Goal: Task Accomplishment & Management: Manage account settings

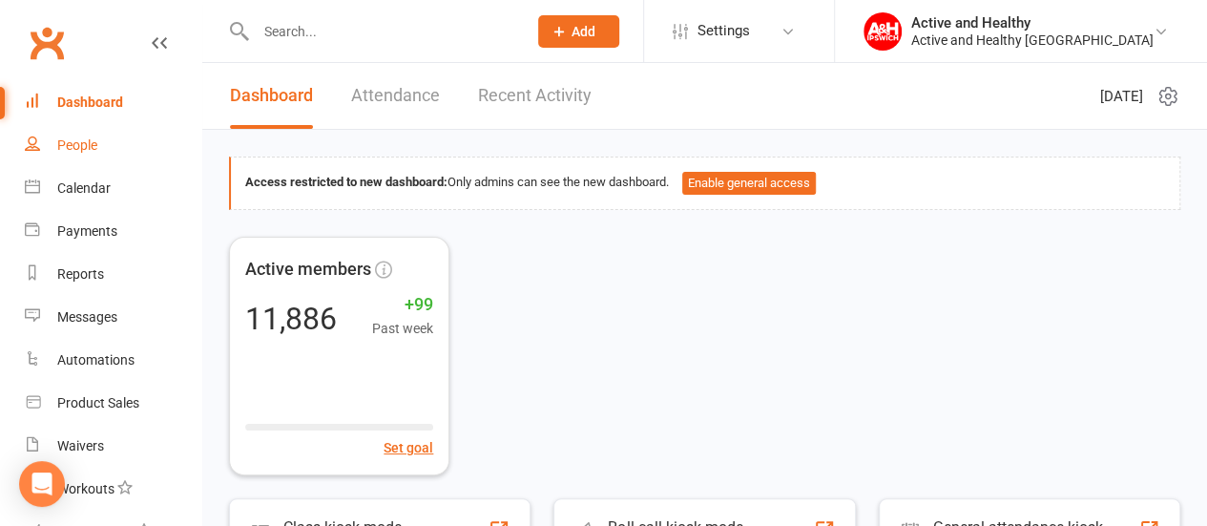
click at [78, 151] on div "People" at bounding box center [77, 144] width 40 height 15
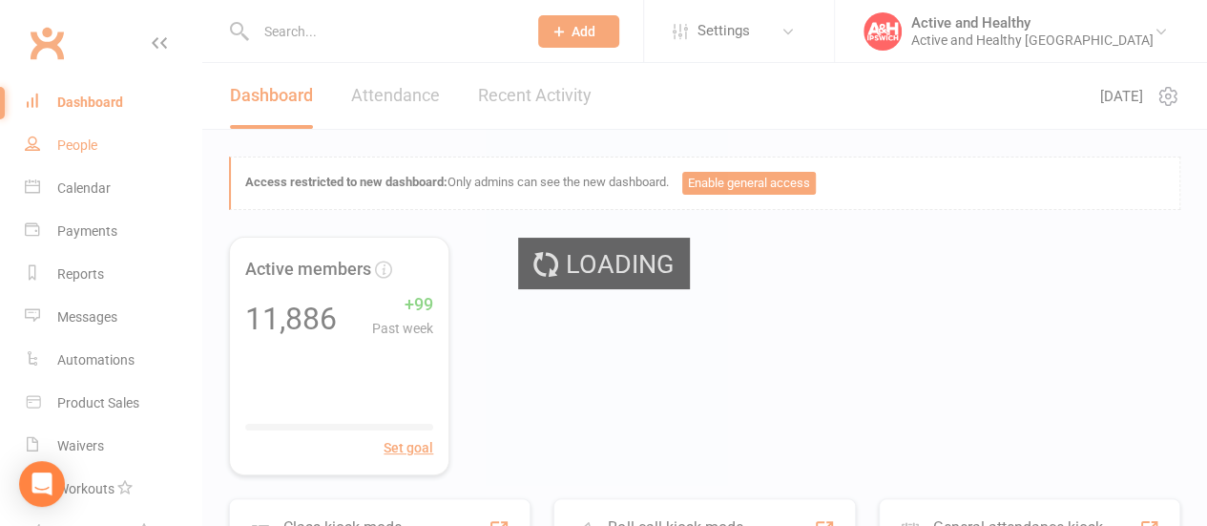
select select "100"
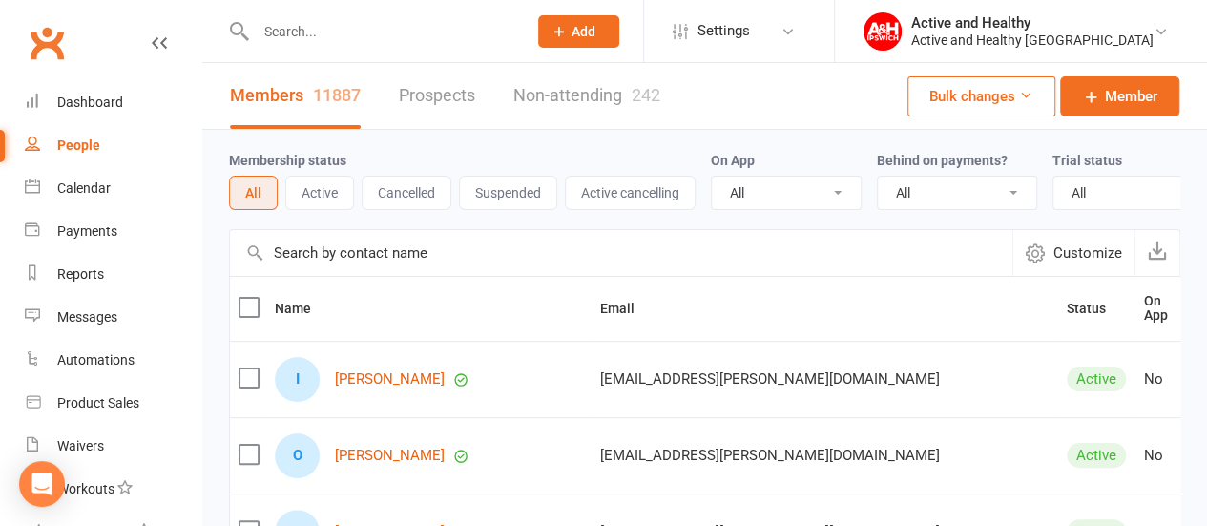
click at [331, 273] on input "text" at bounding box center [621, 253] width 782 height 46
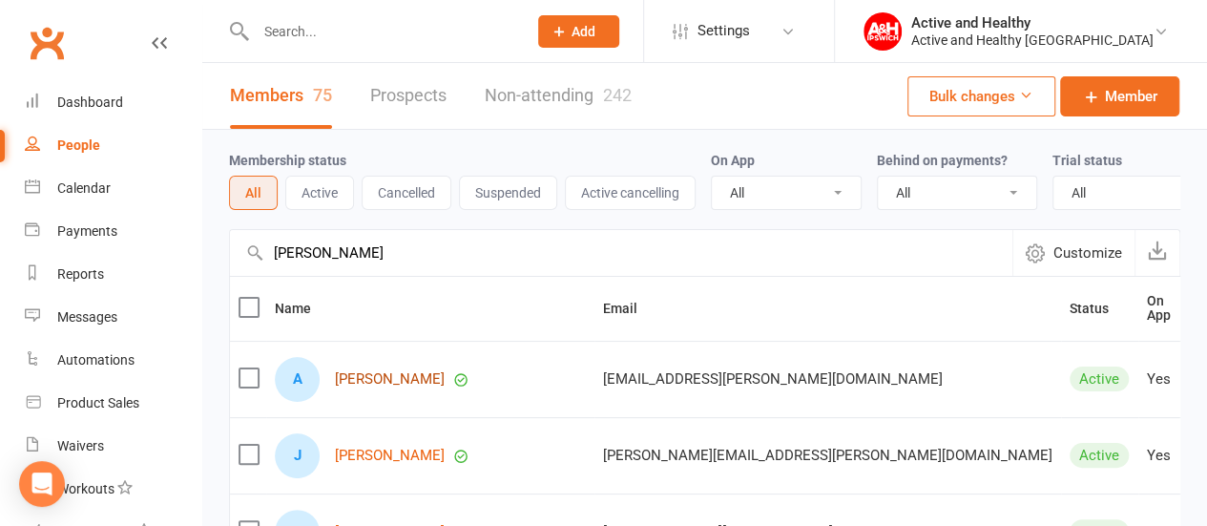
type input "[PERSON_NAME]"
click at [387, 387] on link "[PERSON_NAME]" at bounding box center [390, 379] width 110 height 16
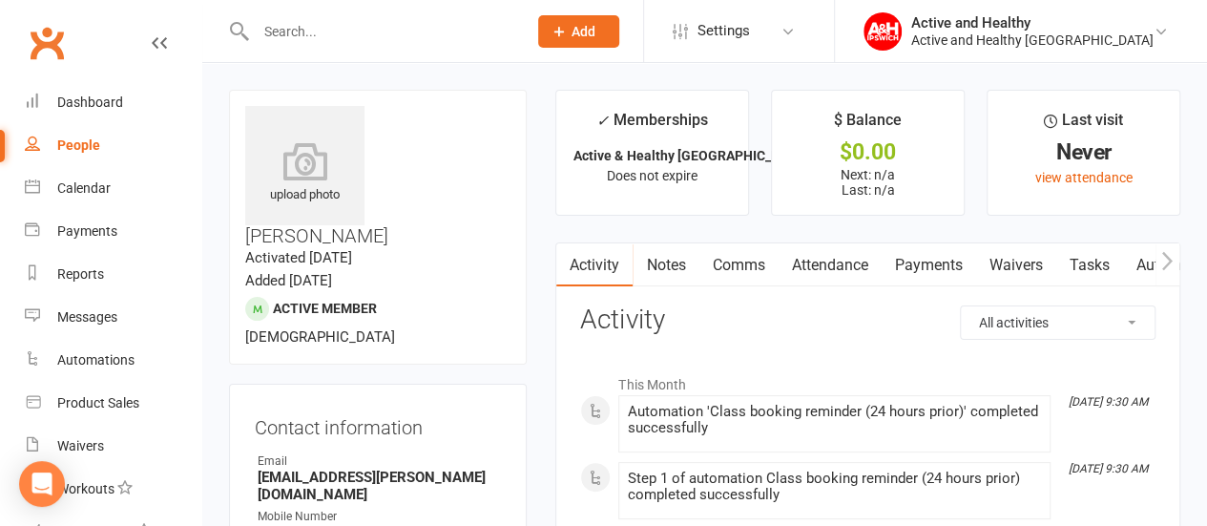
click at [842, 271] on link "Attendance" at bounding box center [829, 265] width 103 height 44
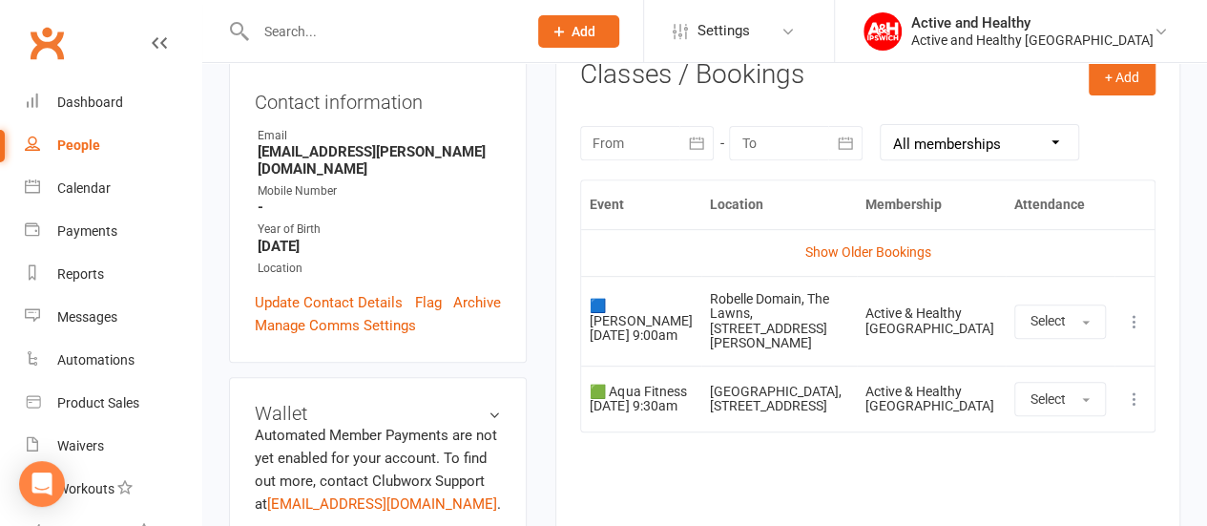
scroll to position [326, 0]
click at [1132, 392] on icon at bounding box center [1134, 397] width 19 height 19
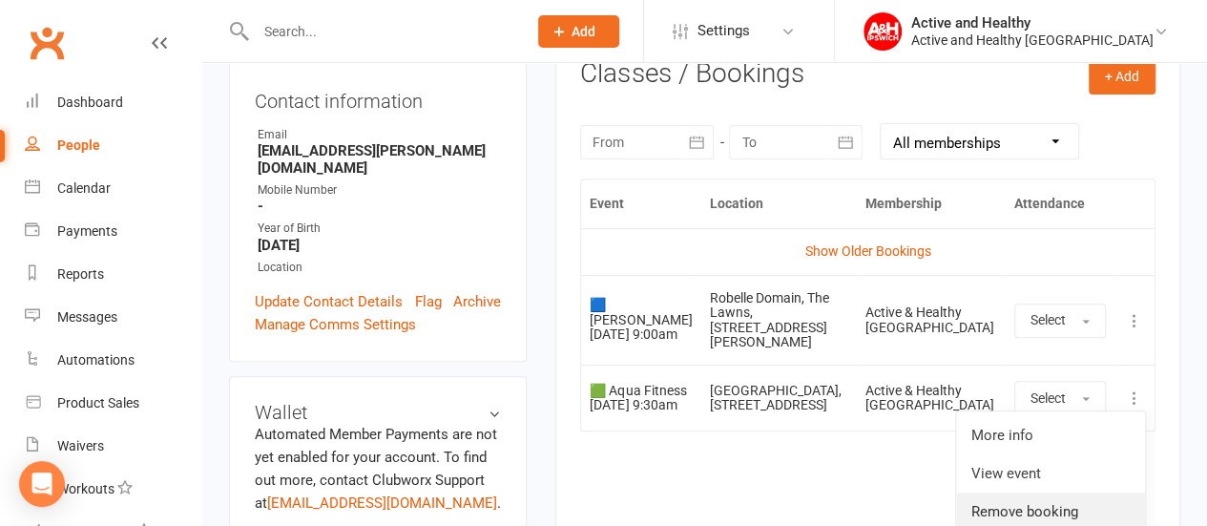
click at [1055, 499] on link "Remove booking" at bounding box center [1050, 511] width 189 height 38
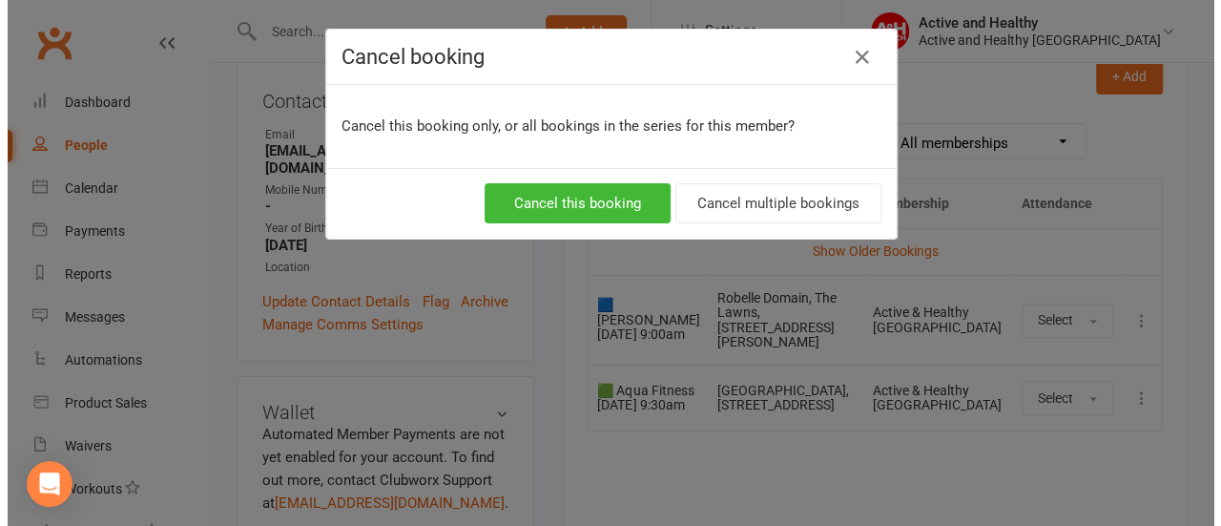
scroll to position [303, 0]
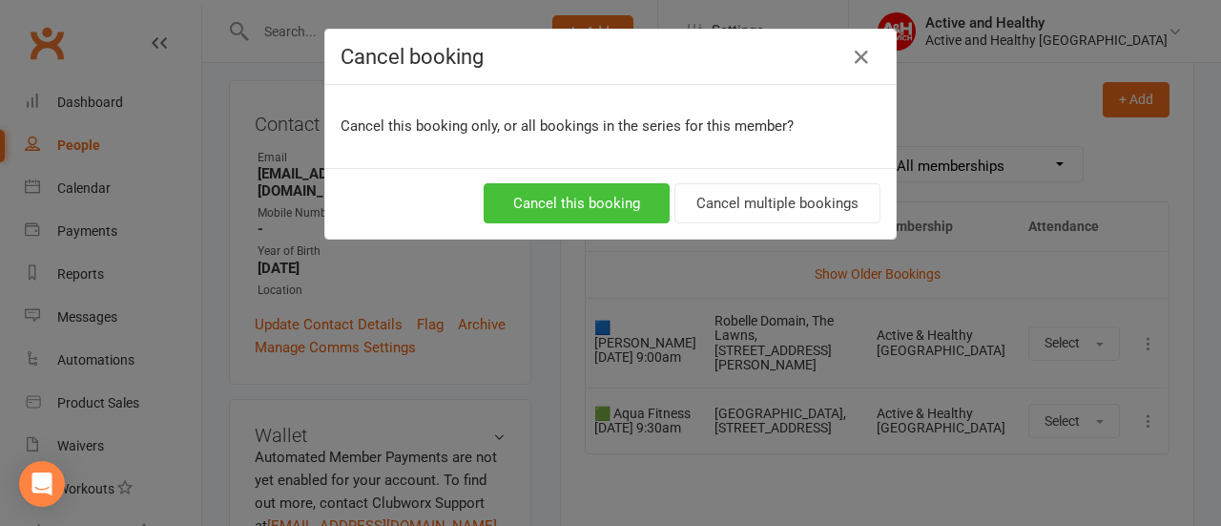
click at [610, 188] on button "Cancel this booking" at bounding box center [577, 203] width 186 height 40
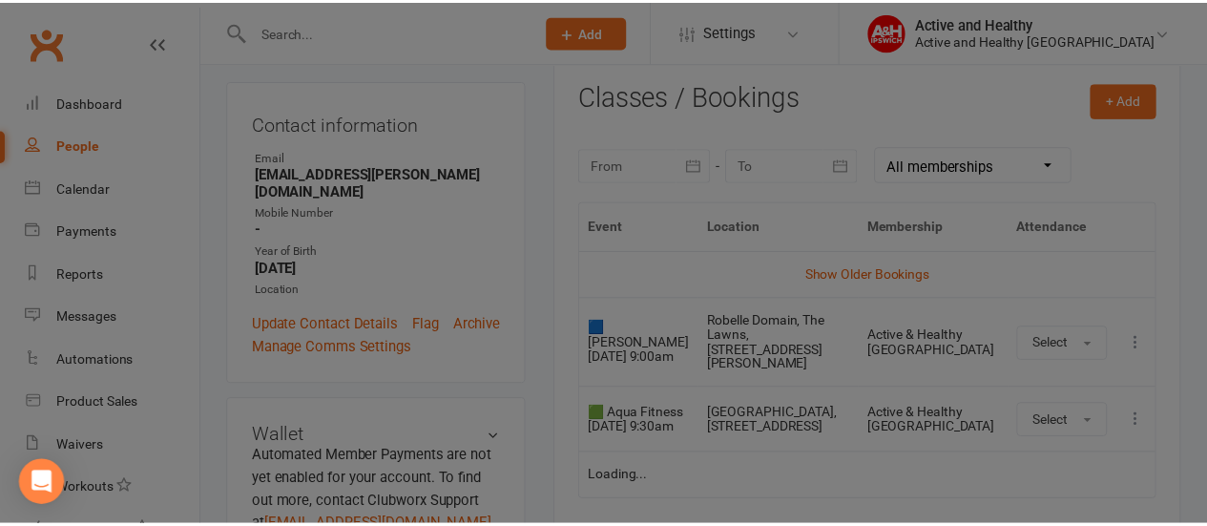
scroll to position [326, 0]
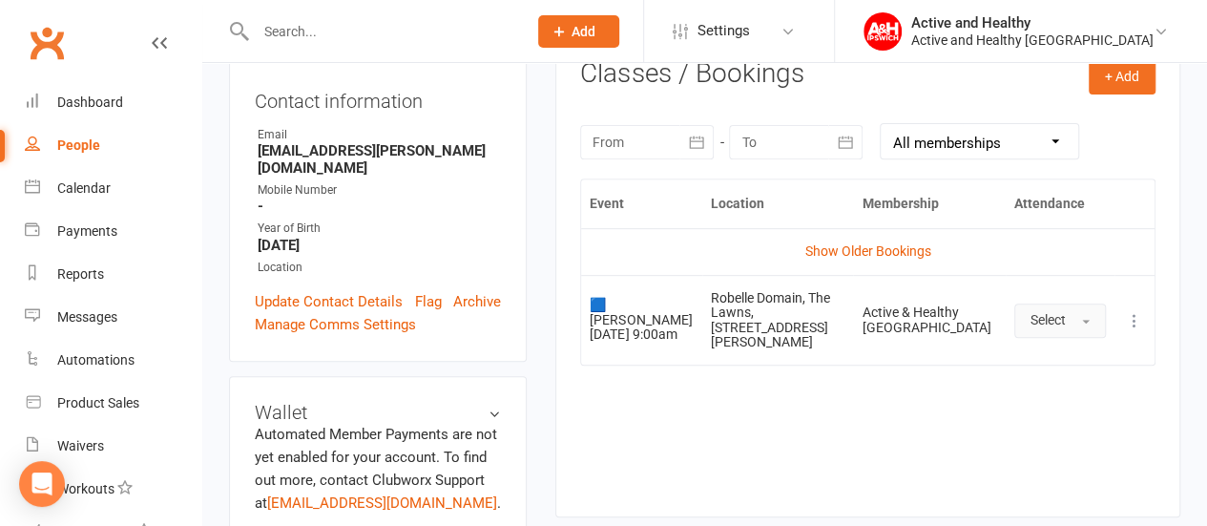
click at [1077, 314] on button "Select" at bounding box center [1060, 320] width 92 height 34
click at [1061, 355] on span "Attended" at bounding box center [1058, 363] width 57 height 17
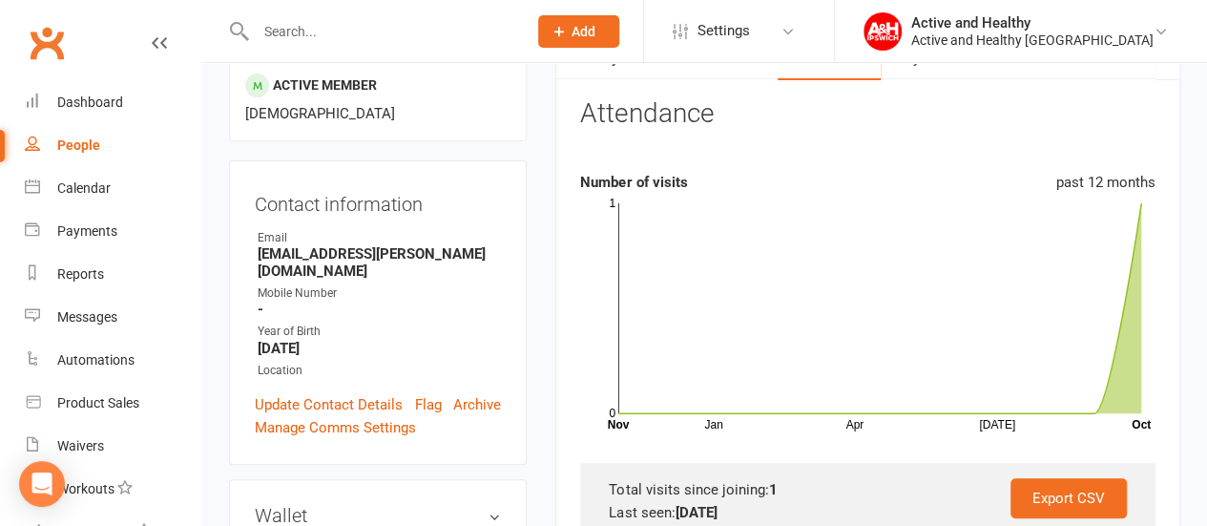
scroll to position [200, 0]
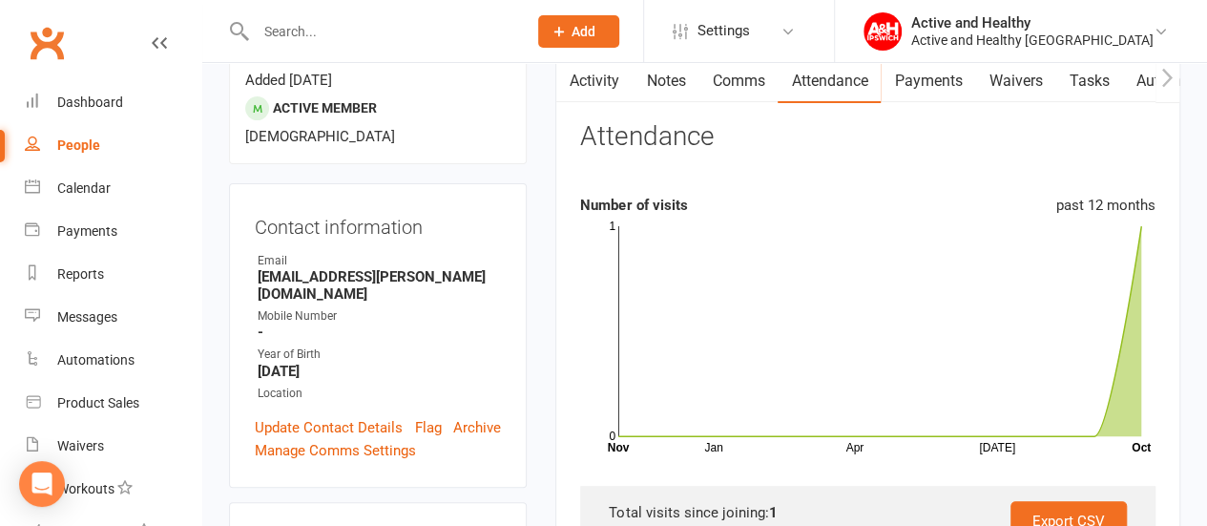
click at [69, 138] on div "People" at bounding box center [78, 144] width 43 height 15
select select "100"
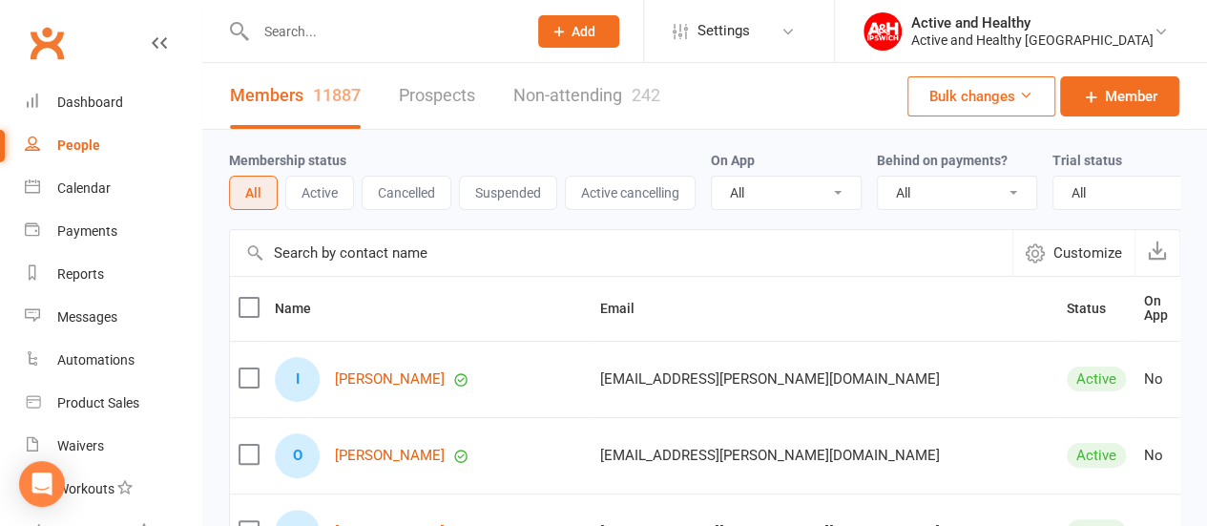
click at [412, 269] on input "text" at bounding box center [621, 253] width 782 height 46
paste input "[PERSON_NAME]"
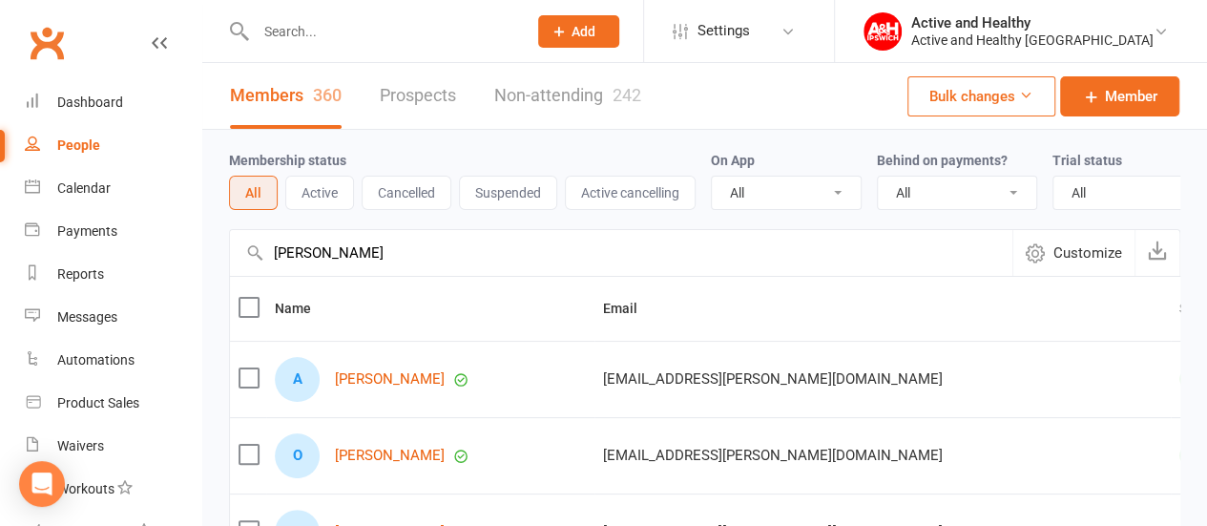
type input "[PERSON_NAME]"
click at [95, 190] on div "Calendar" at bounding box center [83, 187] width 53 height 15
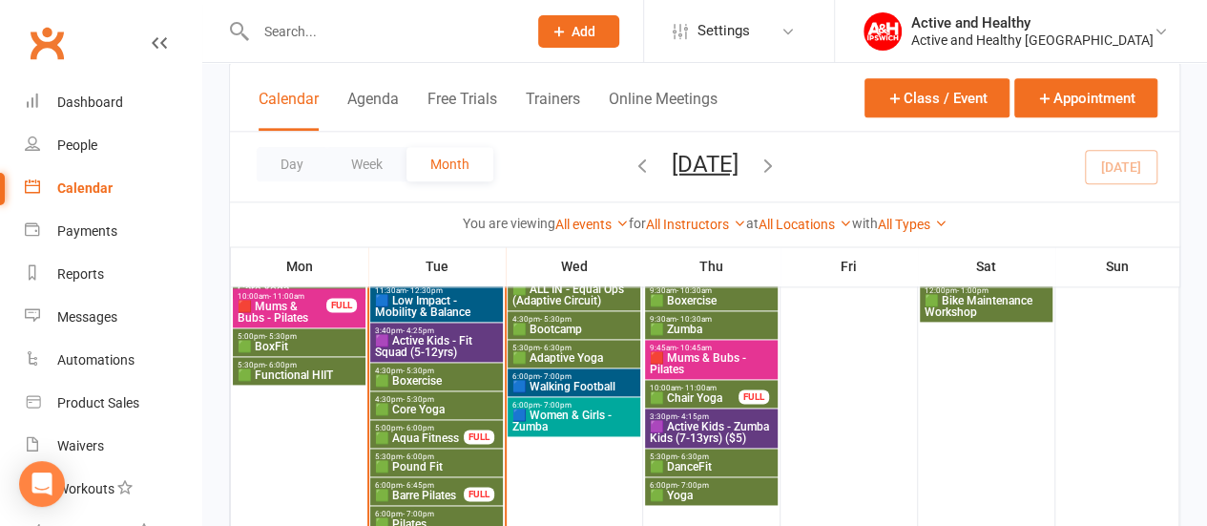
scroll to position [1152, 0]
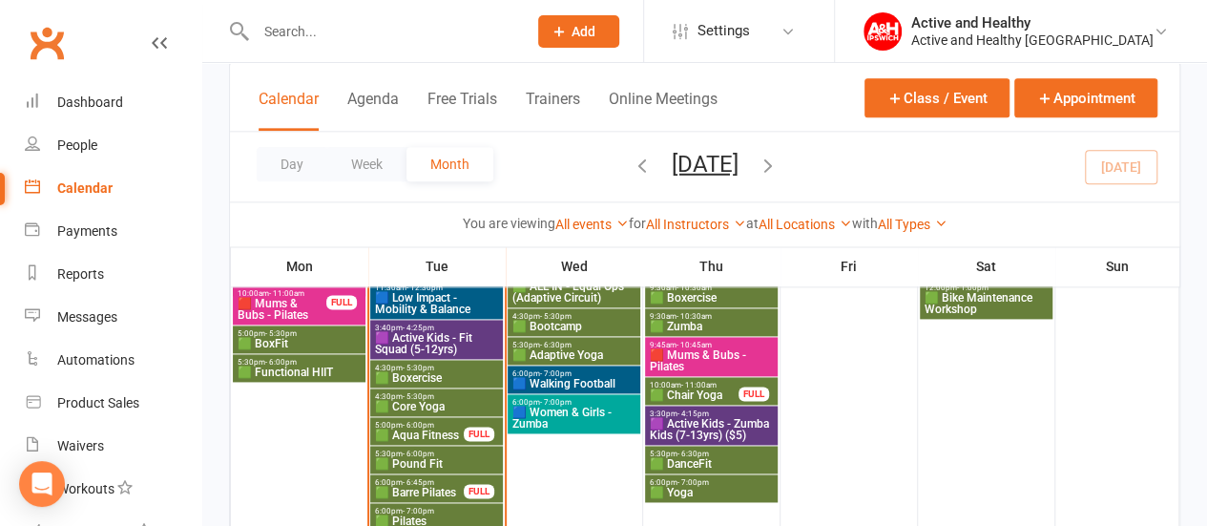
click at [425, 430] on span "🟩 Aqua Fitness" at bounding box center [419, 434] width 91 height 11
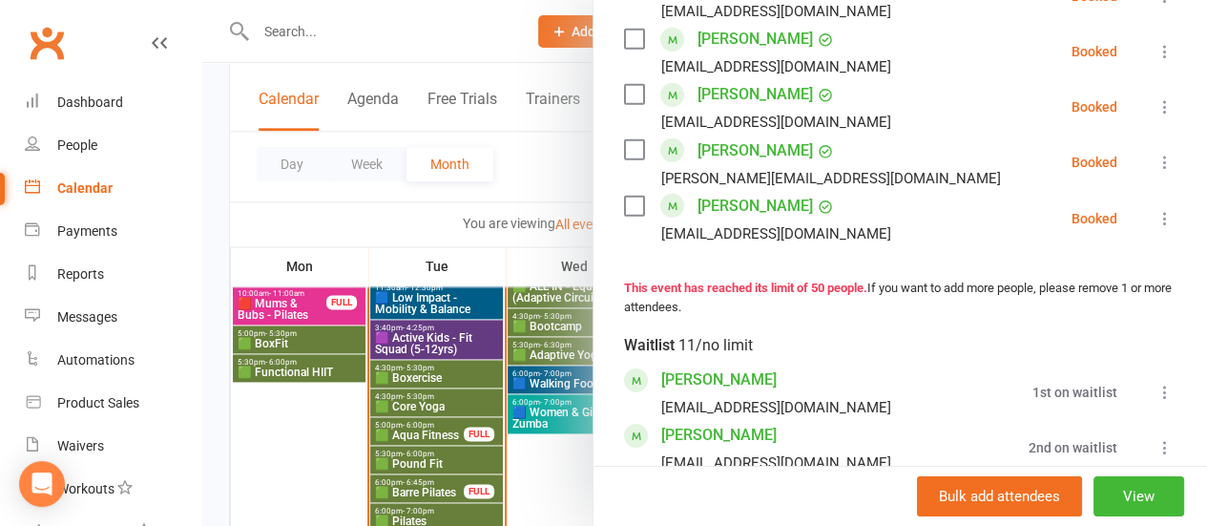
scroll to position [3032, 0]
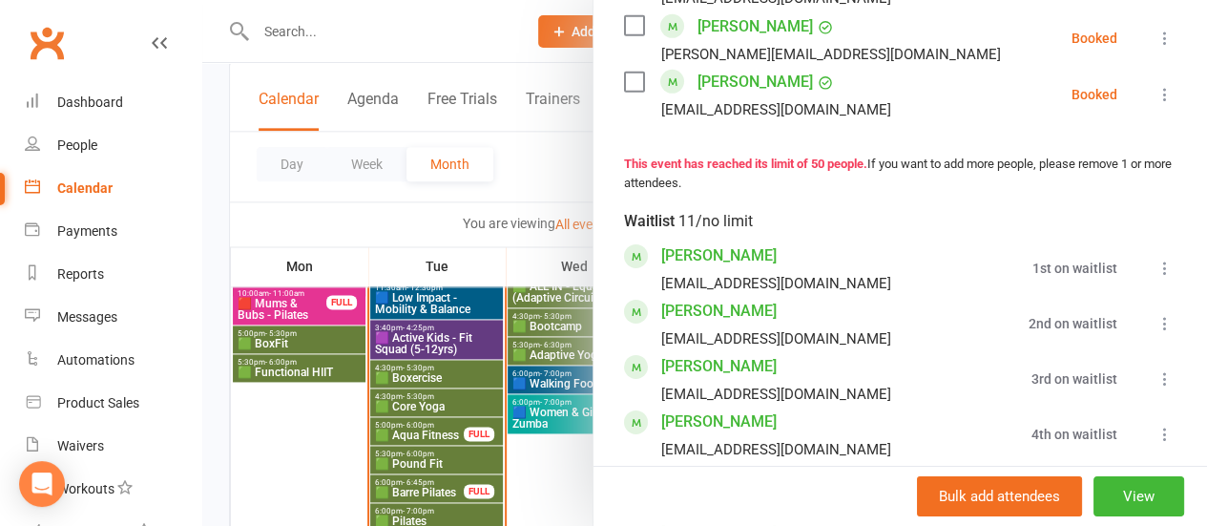
click at [1155, 259] on icon at bounding box center [1164, 268] width 19 height 19
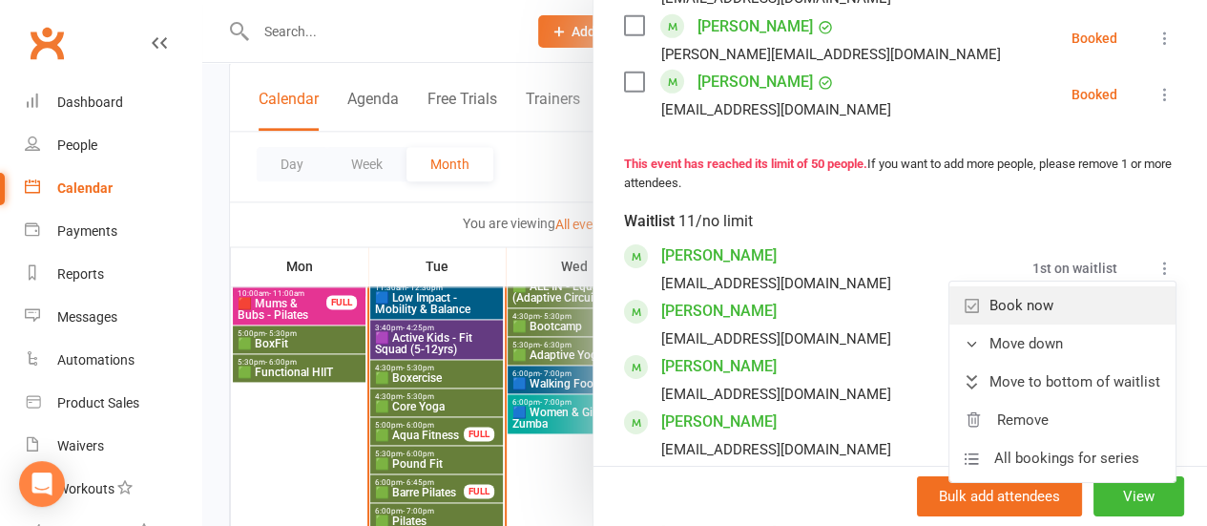
click at [1034, 299] on link "Book now" at bounding box center [1062, 305] width 226 height 38
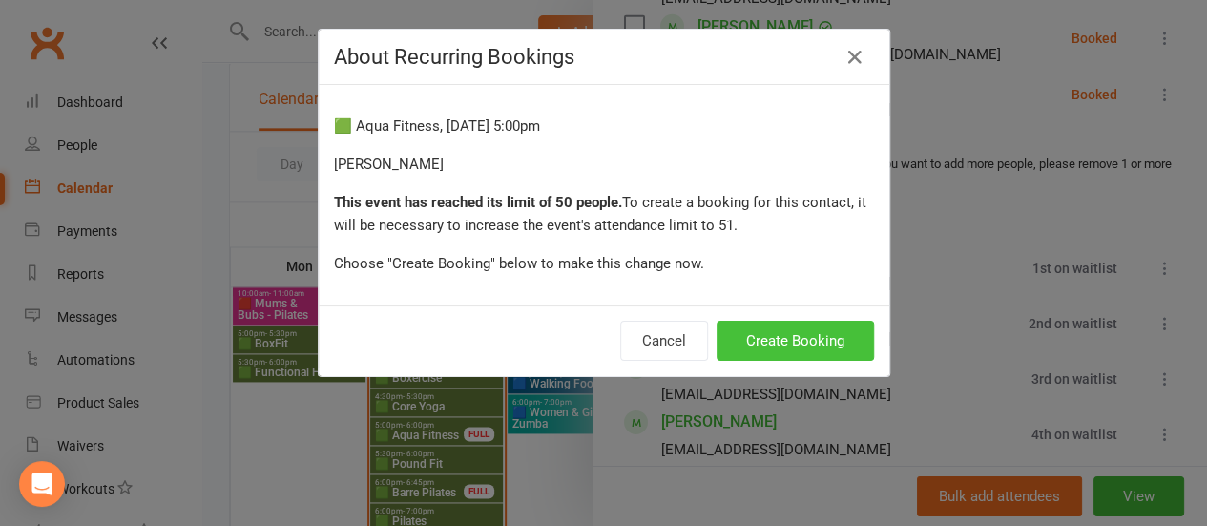
click at [766, 340] on button "Create Booking" at bounding box center [795, 341] width 157 height 40
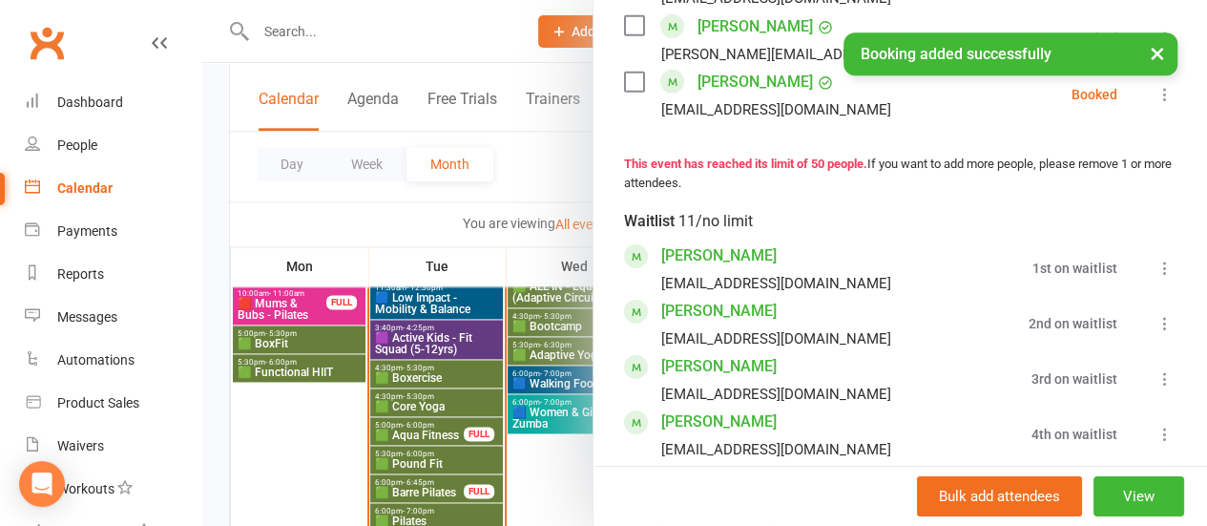
click at [1155, 263] on icon at bounding box center [1164, 268] width 19 height 19
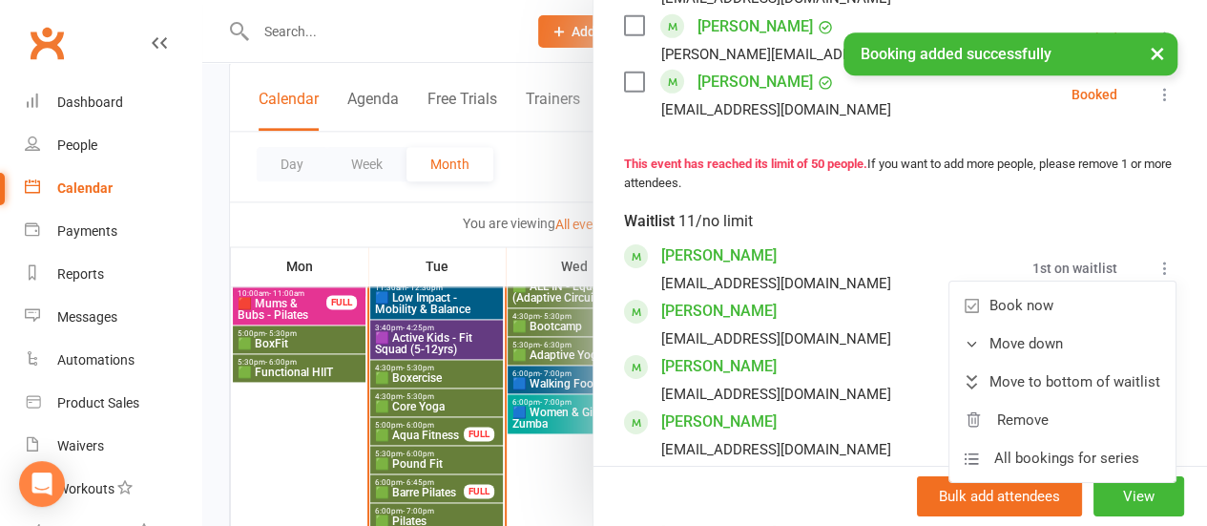
scroll to position [3087, 0]
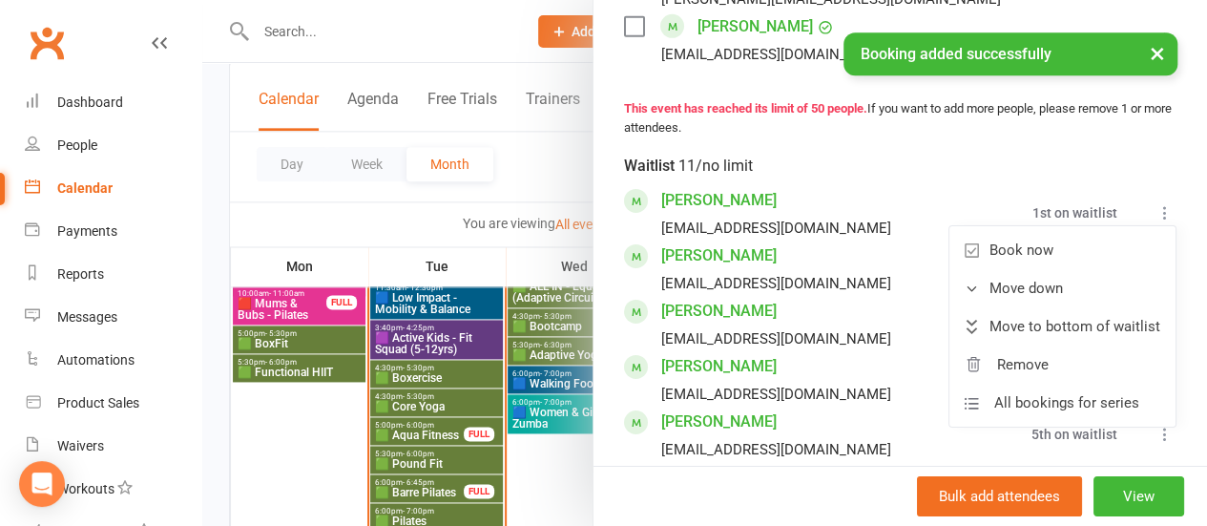
click at [1004, 296] on li "[PERSON_NAME] [PERSON_NAME][EMAIL_ADDRESS][DOMAIN_NAME] 3rd on waitlist Book no…" at bounding box center [900, 323] width 552 height 55
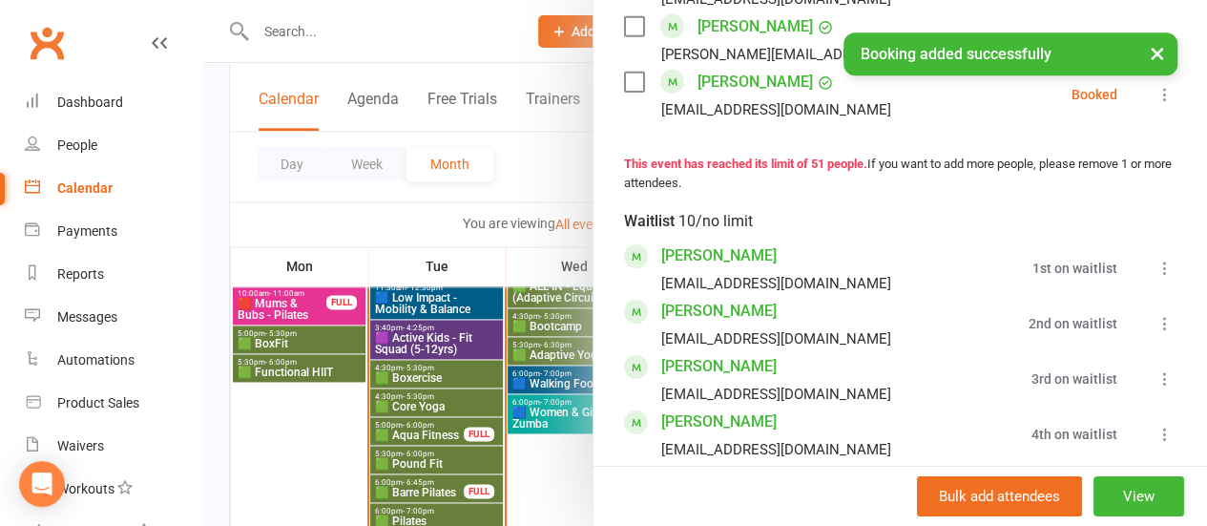
click at [1155, 259] on icon at bounding box center [1164, 268] width 19 height 19
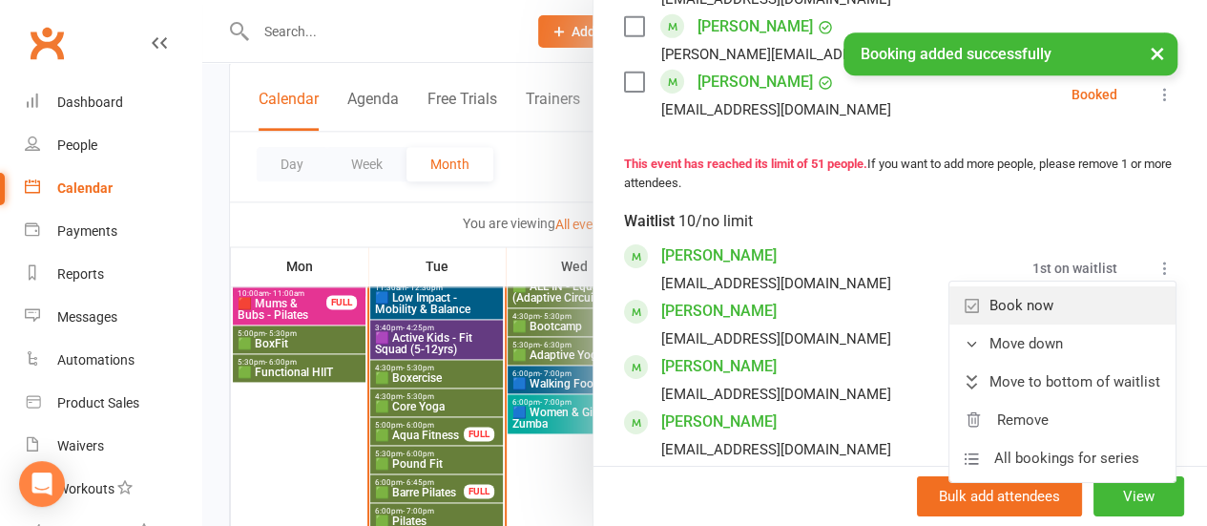
click at [1025, 301] on link "Book now" at bounding box center [1062, 305] width 226 height 38
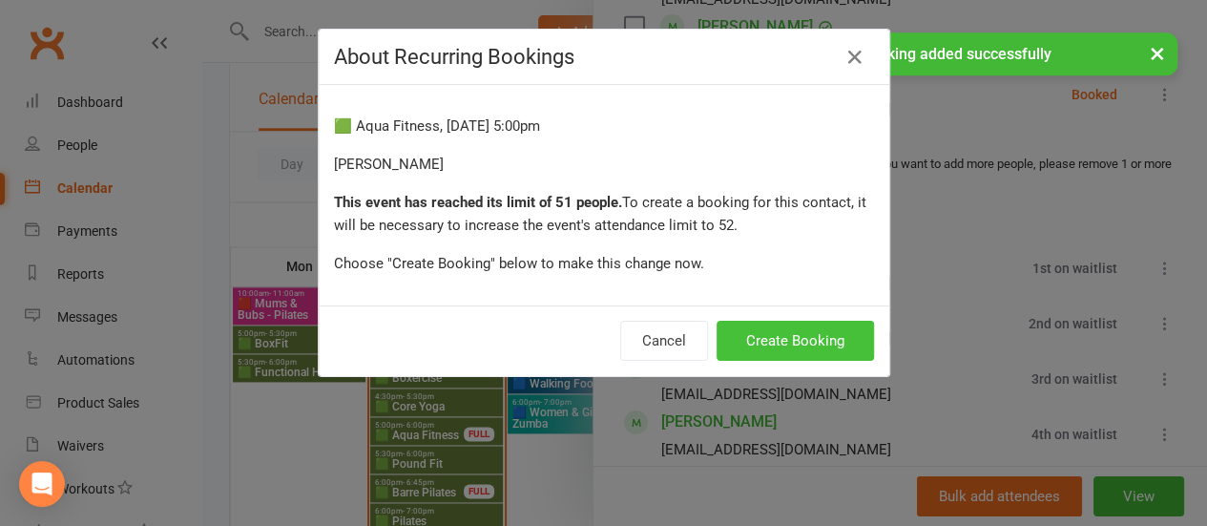
click at [761, 335] on button "Create Booking" at bounding box center [795, 341] width 157 height 40
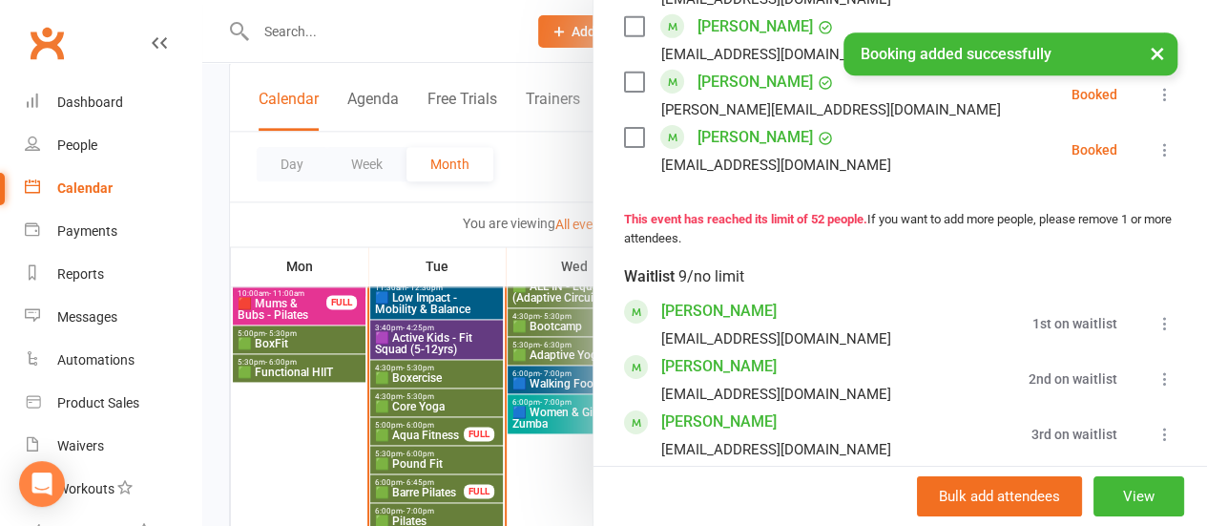
scroll to position [3143, 0]
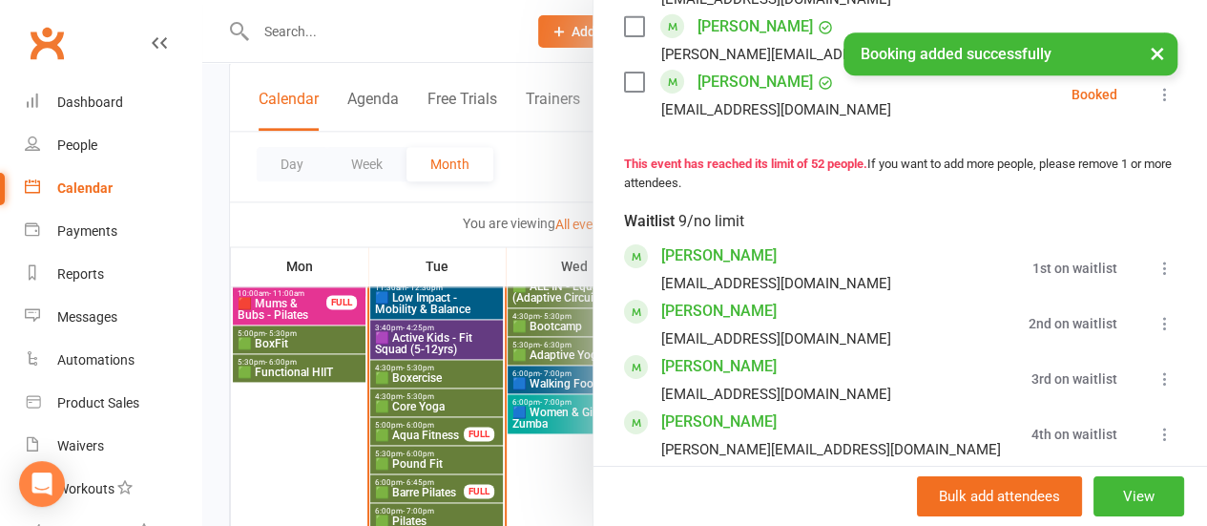
click at [1155, 262] on icon at bounding box center [1164, 268] width 19 height 19
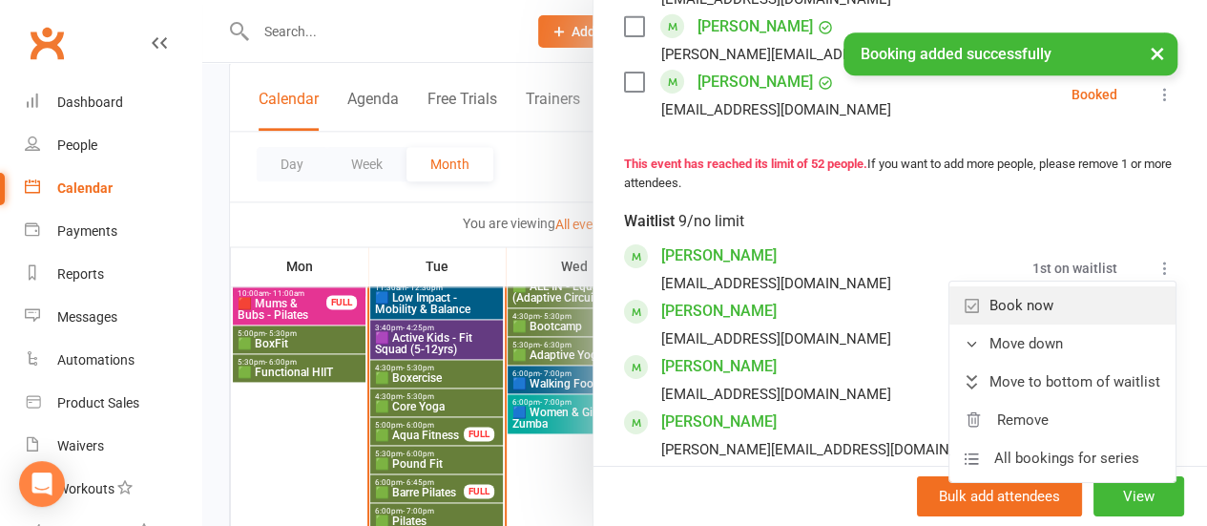
click at [1011, 308] on link "Book now" at bounding box center [1062, 305] width 226 height 38
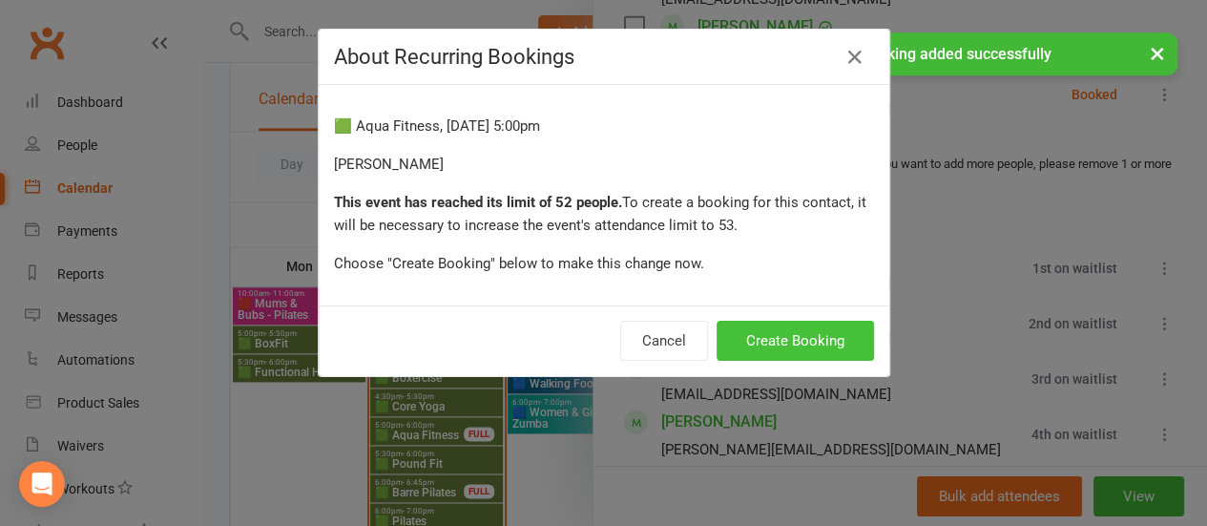
click at [773, 347] on button "Create Booking" at bounding box center [795, 341] width 157 height 40
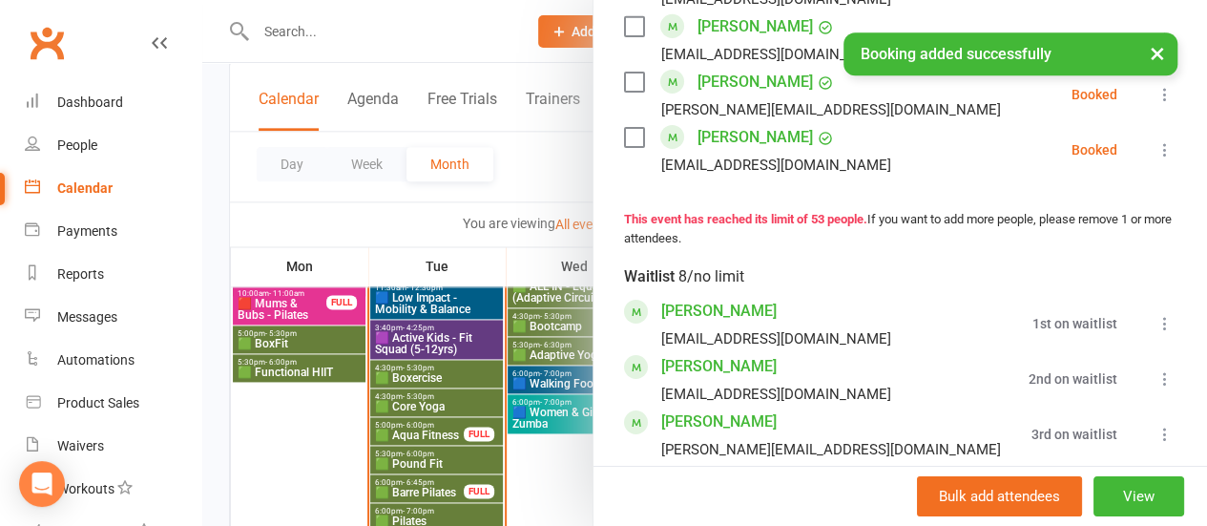
scroll to position [3198, 0]
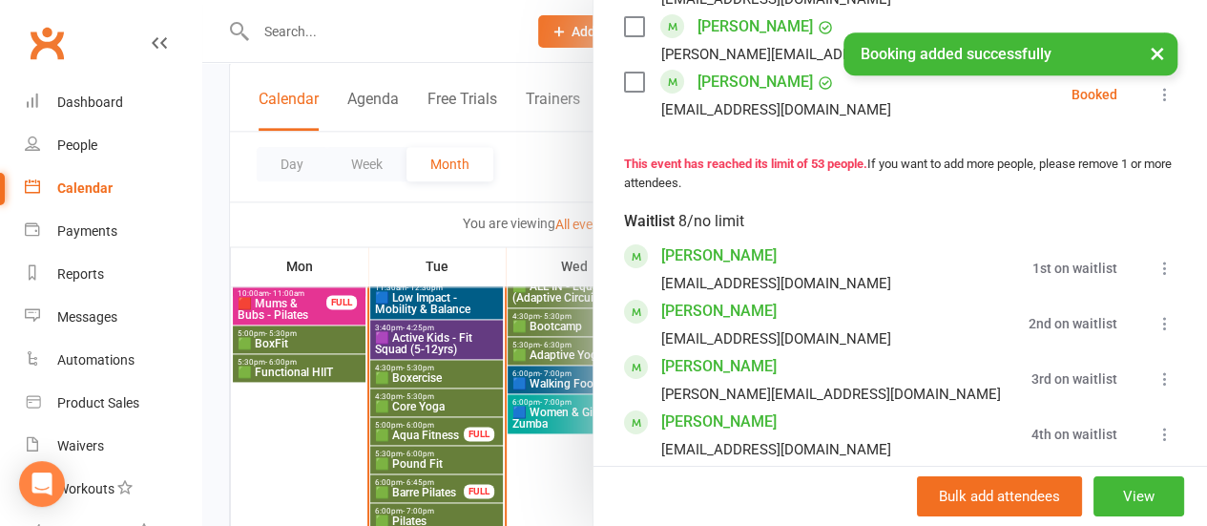
click at [1155, 259] on icon at bounding box center [1164, 268] width 19 height 19
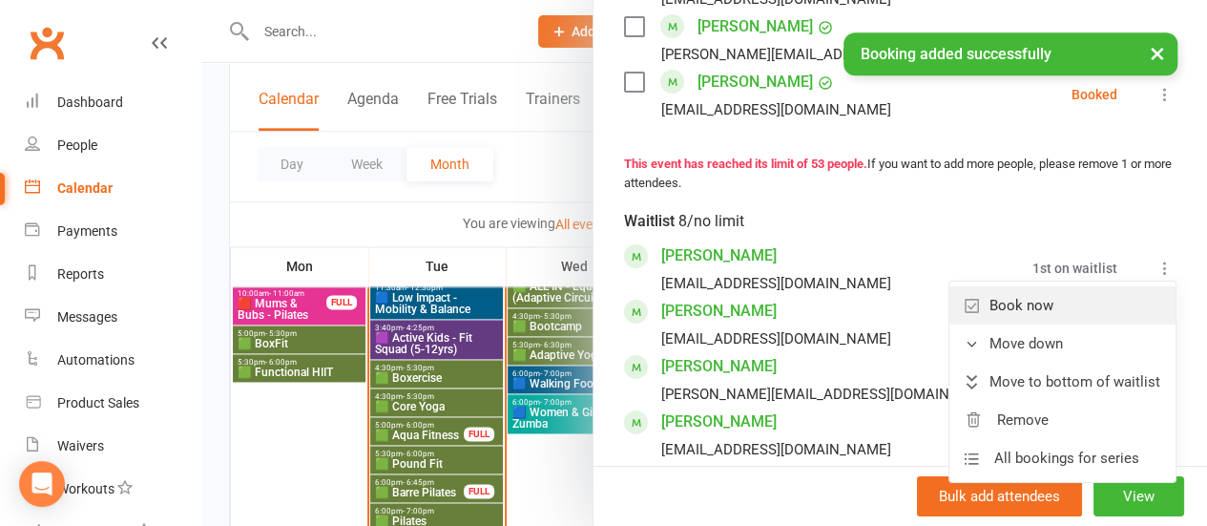
click at [990, 306] on link "Book now" at bounding box center [1062, 305] width 226 height 38
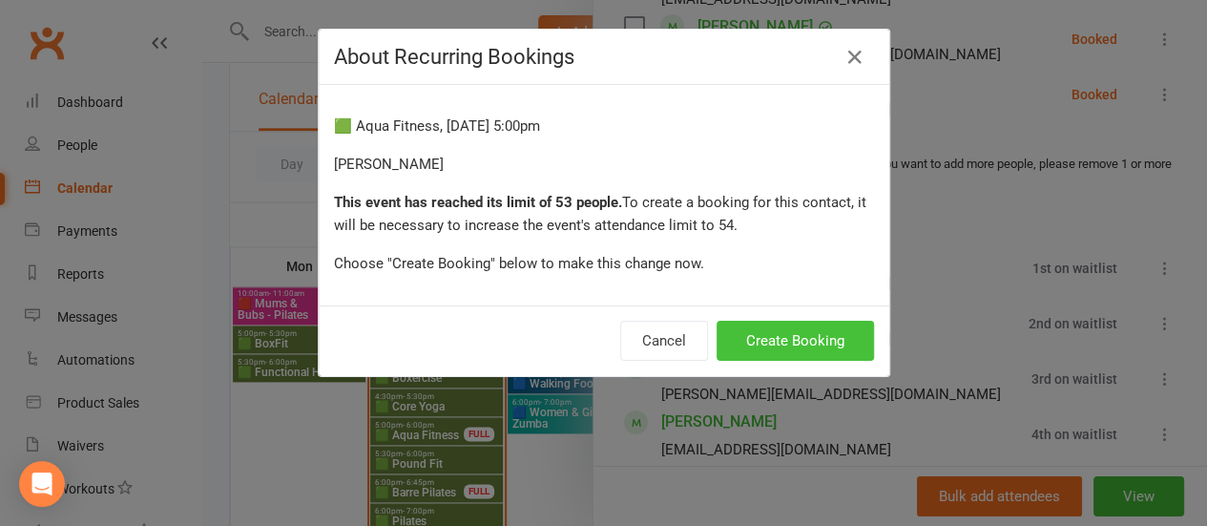
click at [794, 345] on button "Create Booking" at bounding box center [795, 341] width 157 height 40
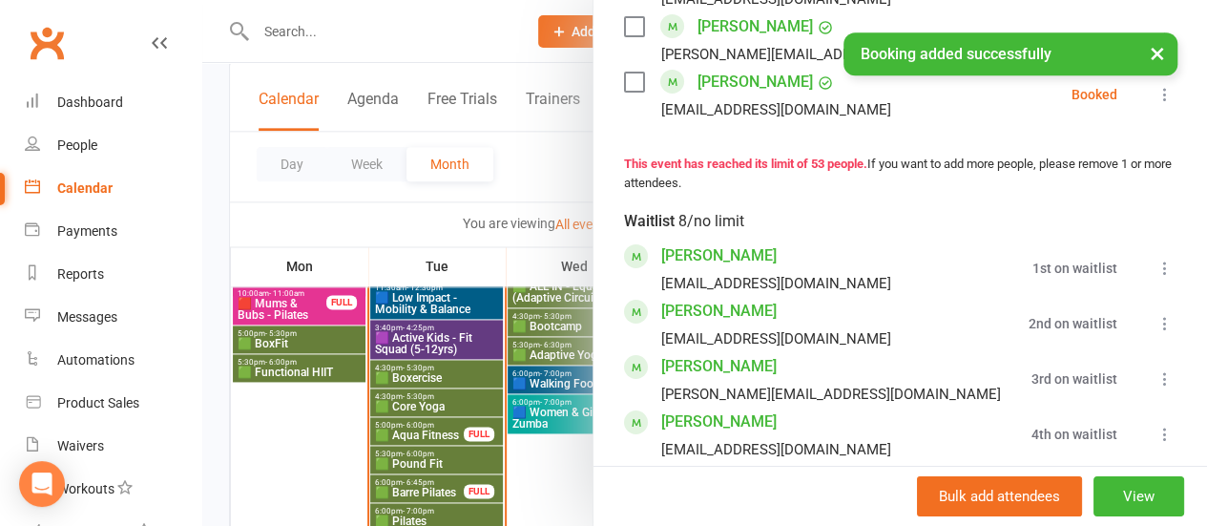
click at [1155, 261] on icon at bounding box center [1164, 268] width 19 height 19
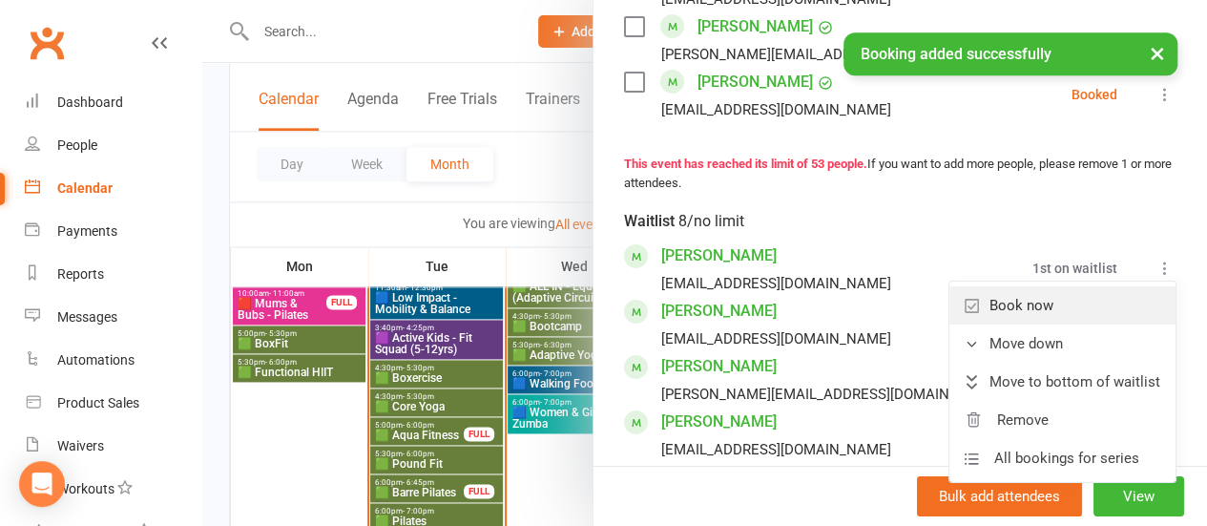
click at [1020, 298] on link "Book now" at bounding box center [1062, 305] width 226 height 38
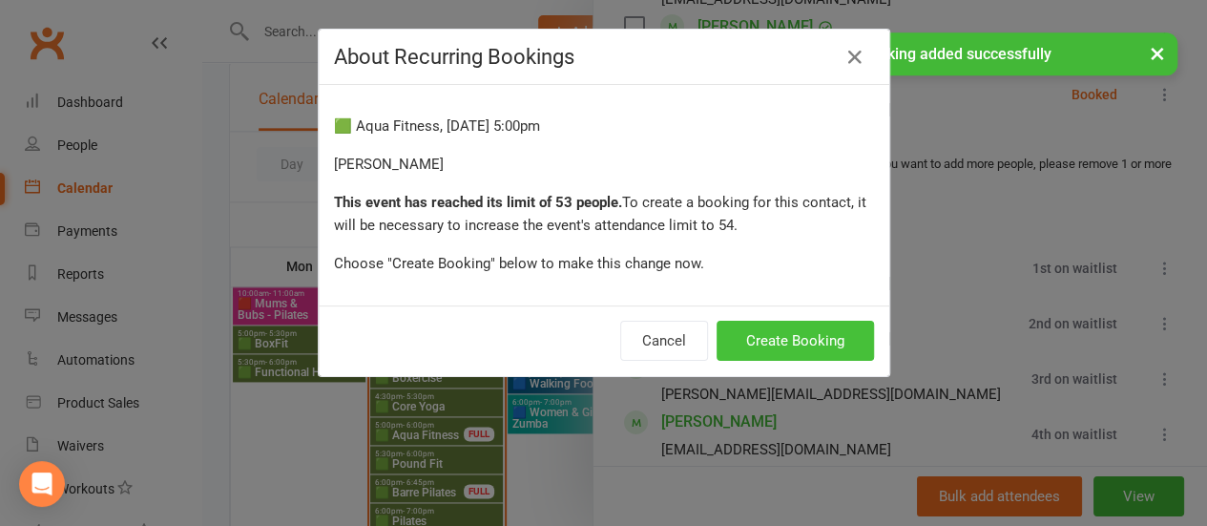
click at [798, 342] on button "Create Booking" at bounding box center [795, 341] width 157 height 40
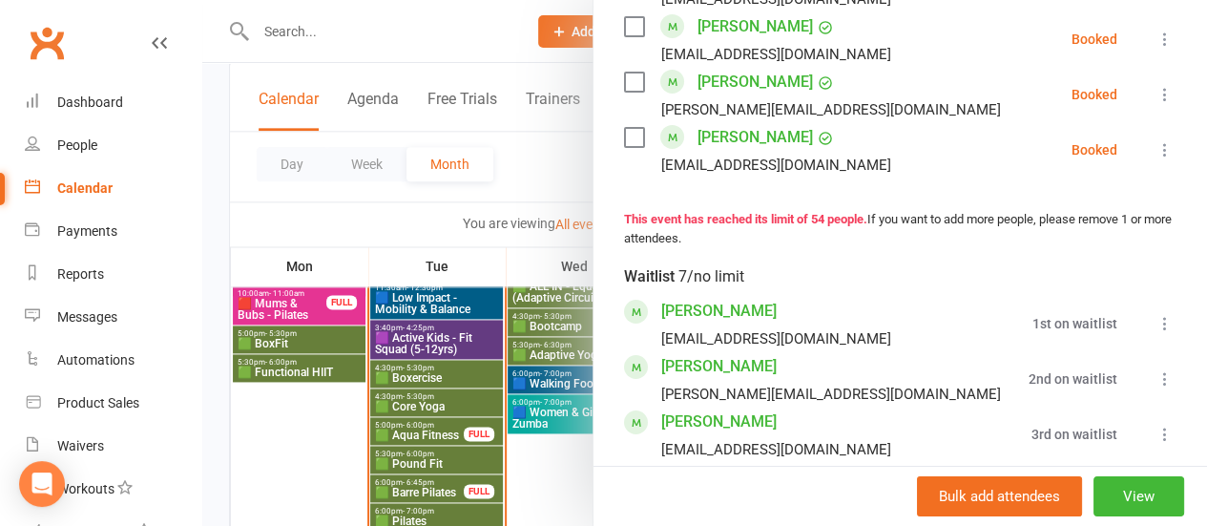
scroll to position [3253, 0]
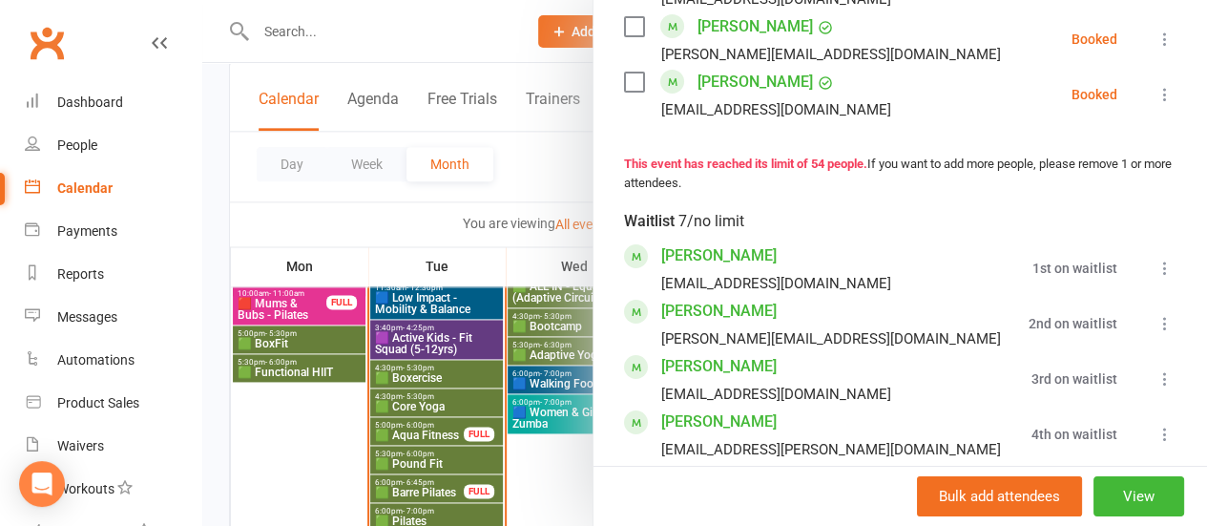
click at [374, 224] on div at bounding box center [704, 263] width 1005 height 526
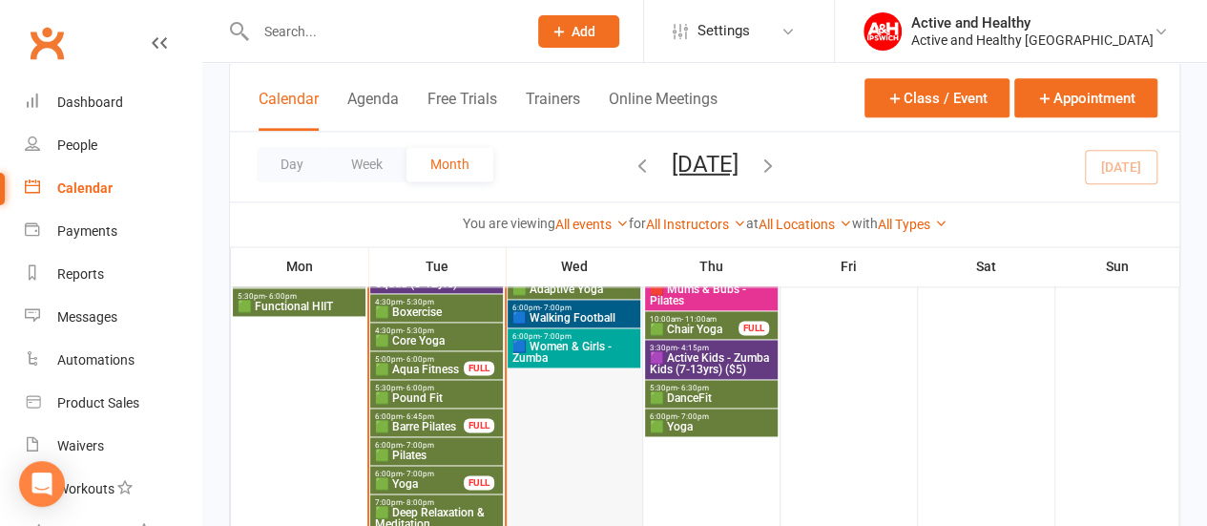
scroll to position [1214, 0]
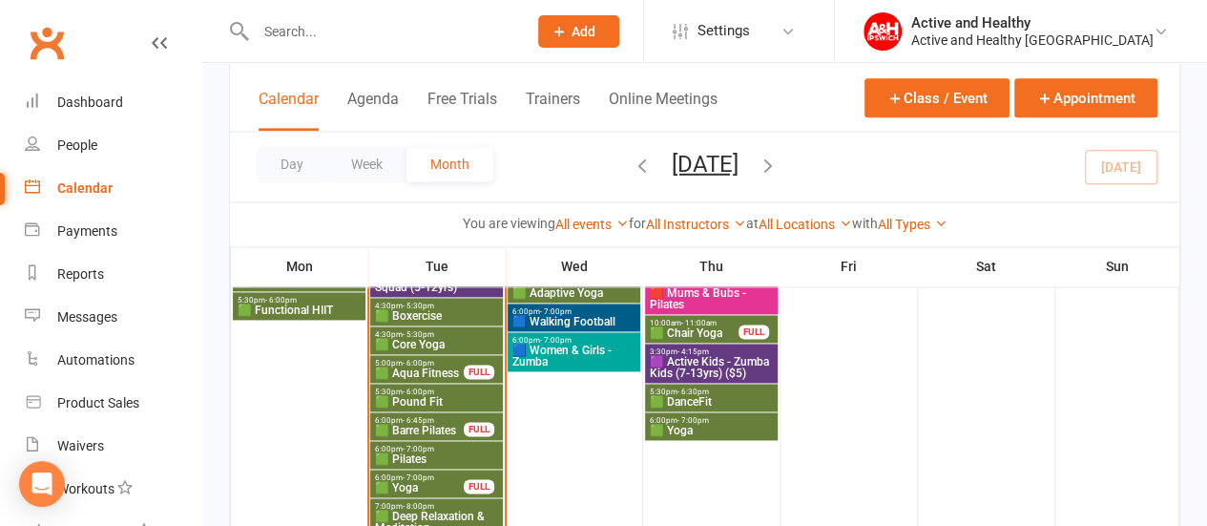
click at [446, 426] on span "🟩 Barre Pilates" at bounding box center [419, 430] width 91 height 11
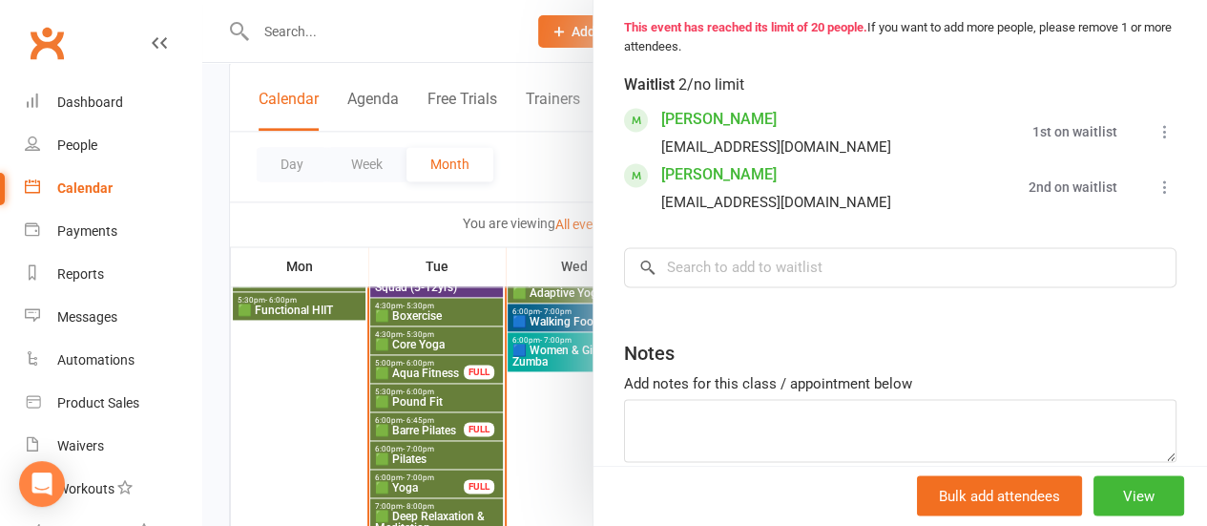
scroll to position [1521, 0]
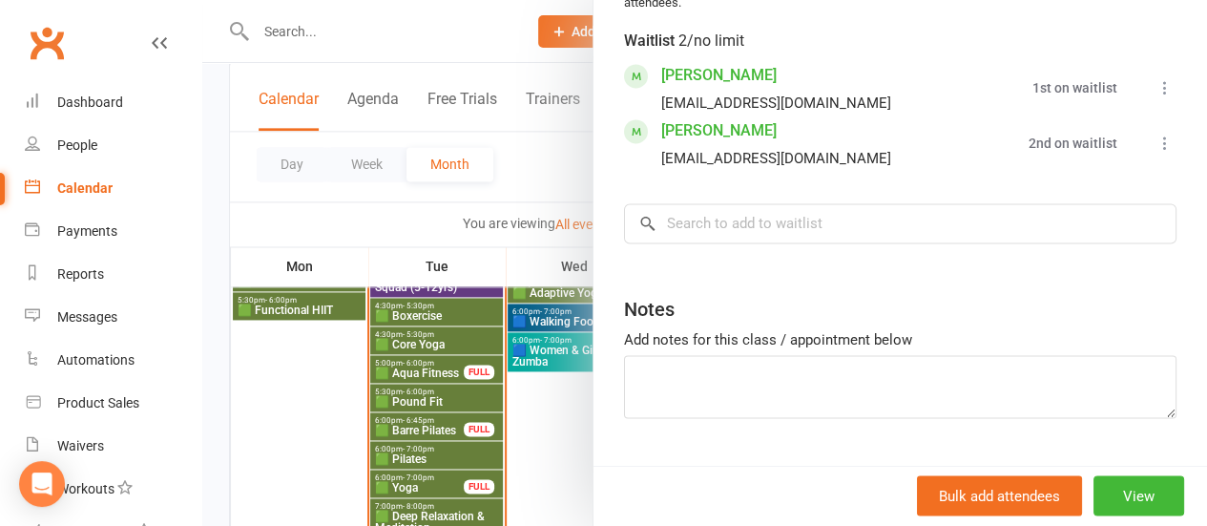
click at [1155, 97] on icon at bounding box center [1164, 87] width 19 height 19
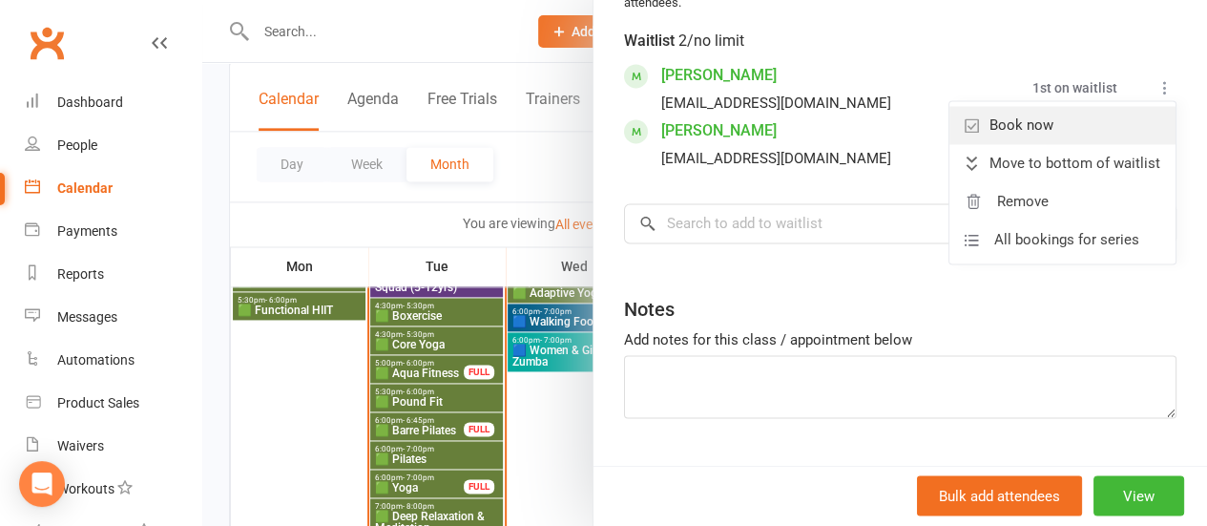
click at [1063, 144] on link "Book now" at bounding box center [1062, 125] width 226 height 38
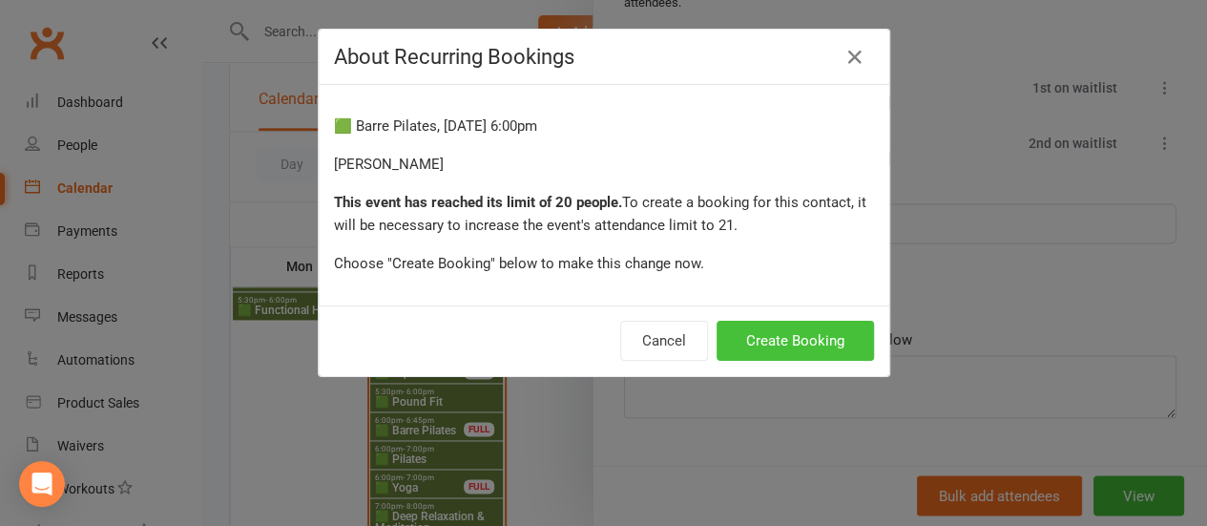
click at [796, 338] on button "Create Booking" at bounding box center [795, 341] width 157 height 40
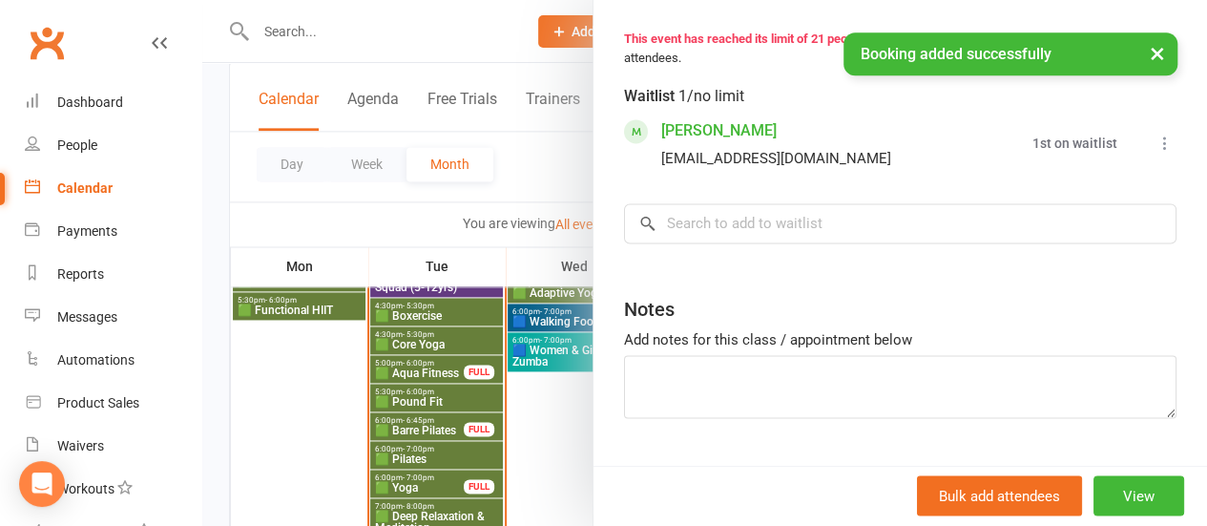
scroll to position [1576, 0]
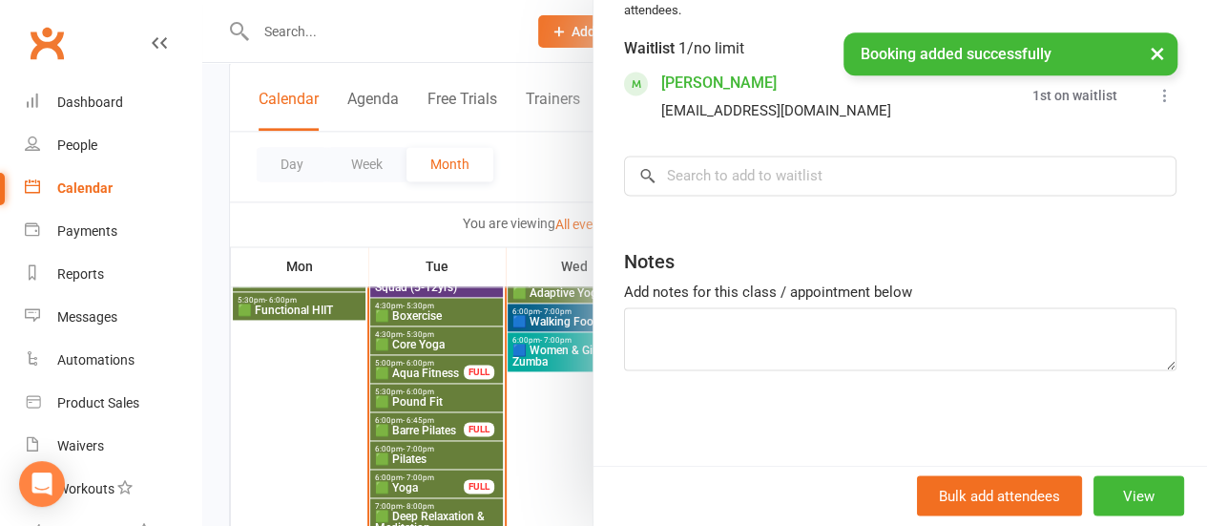
click at [1155, 105] on icon at bounding box center [1164, 95] width 19 height 19
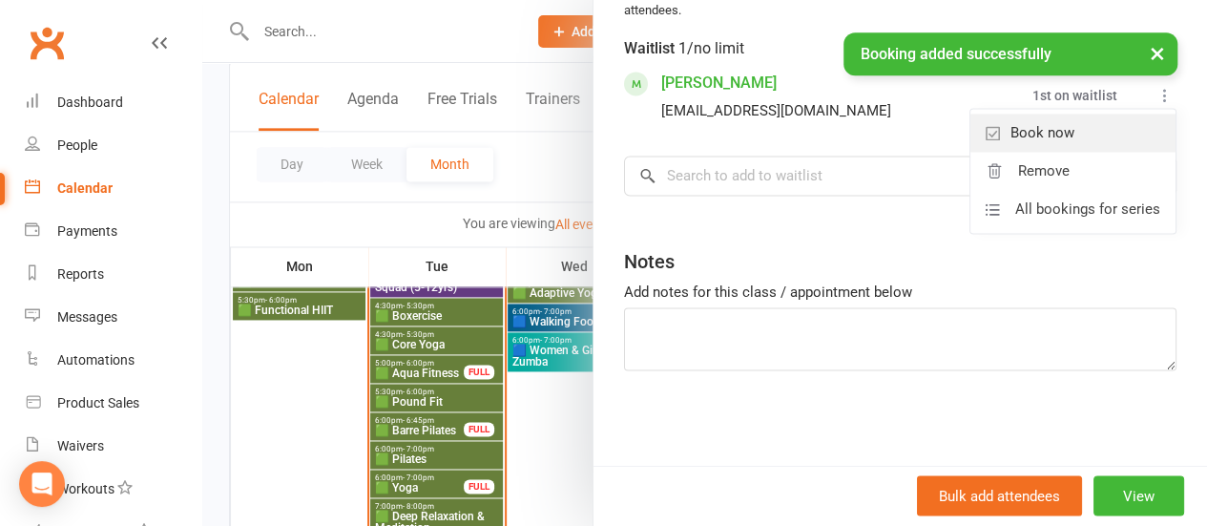
click at [1088, 152] on link "Book now" at bounding box center [1072, 133] width 205 height 38
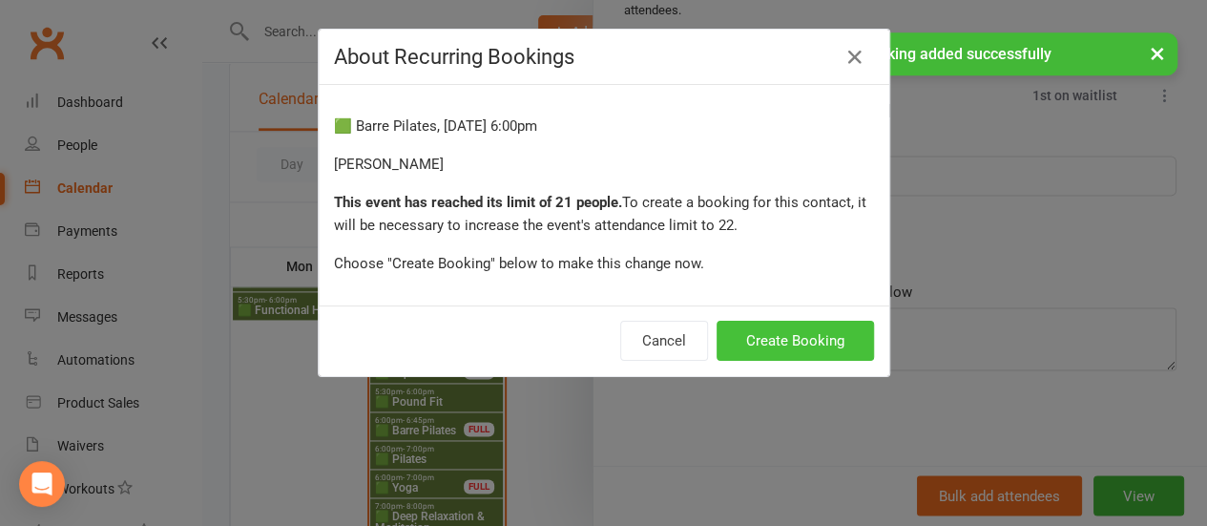
click at [819, 342] on button "Create Booking" at bounding box center [795, 341] width 157 height 40
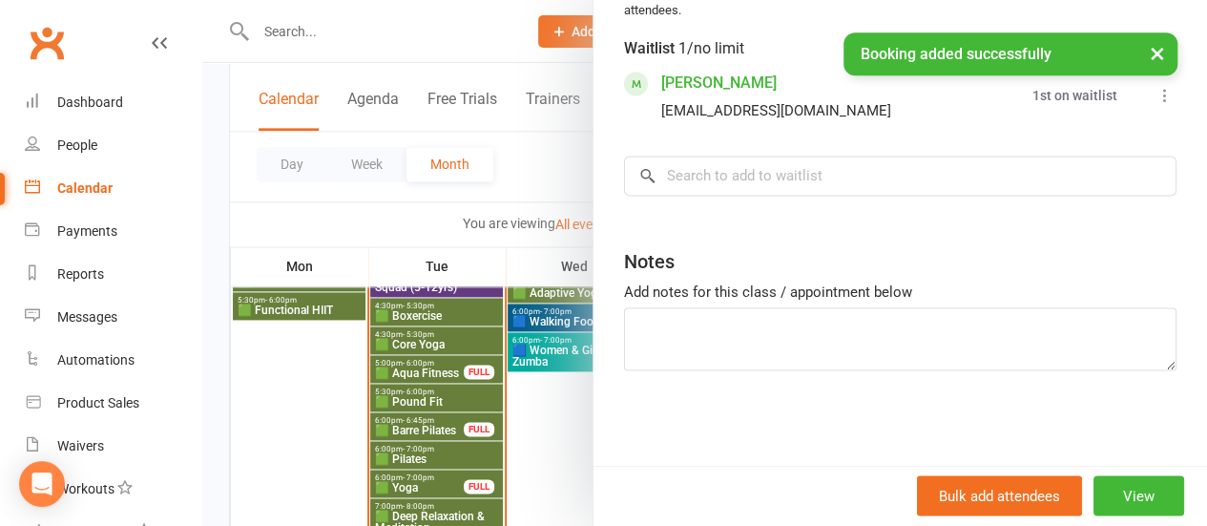
click at [447, 483] on div at bounding box center [704, 263] width 1005 height 526
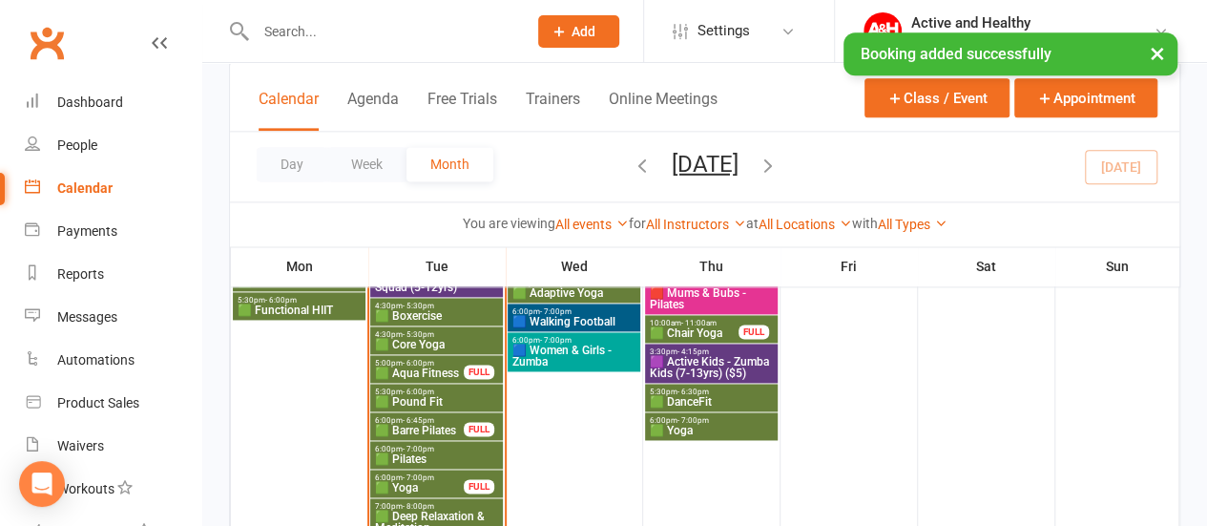
click at [447, 483] on span "🟩 Yoga" at bounding box center [419, 487] width 91 height 11
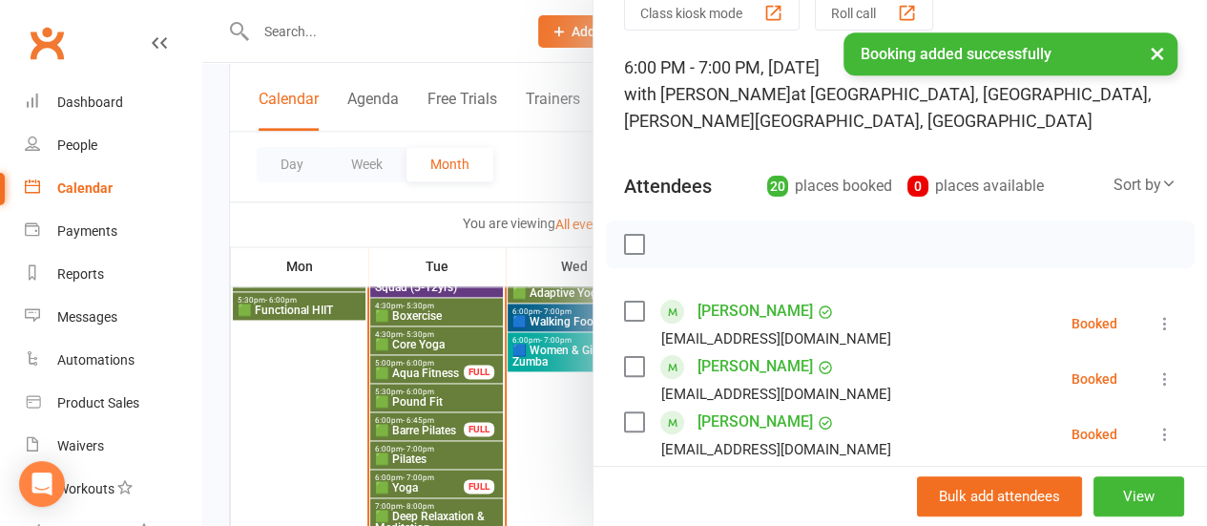
scroll to position [90, 0]
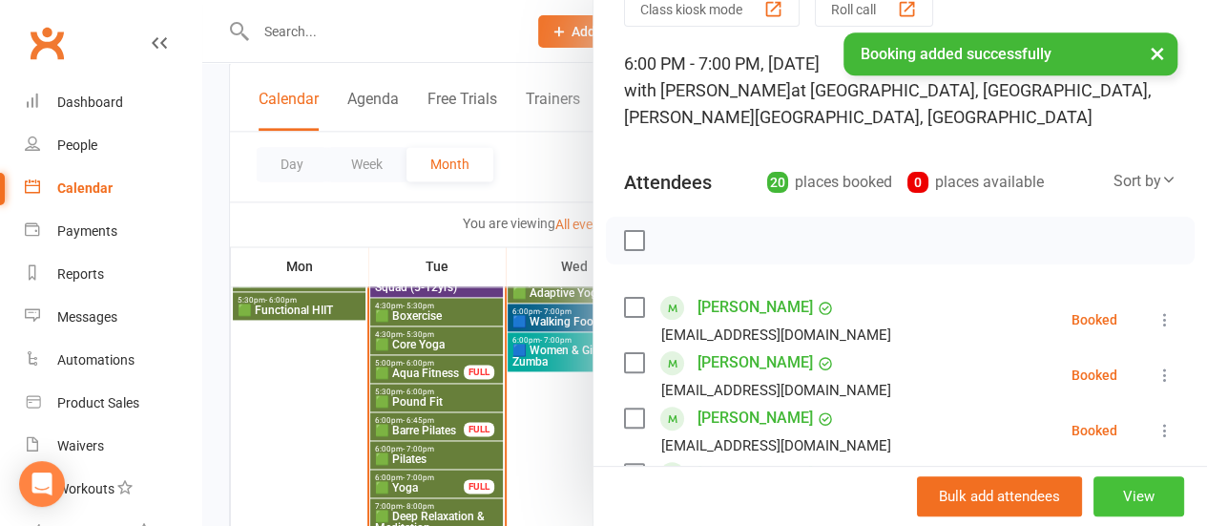
click at [1119, 501] on button "View" at bounding box center [1138, 496] width 91 height 40
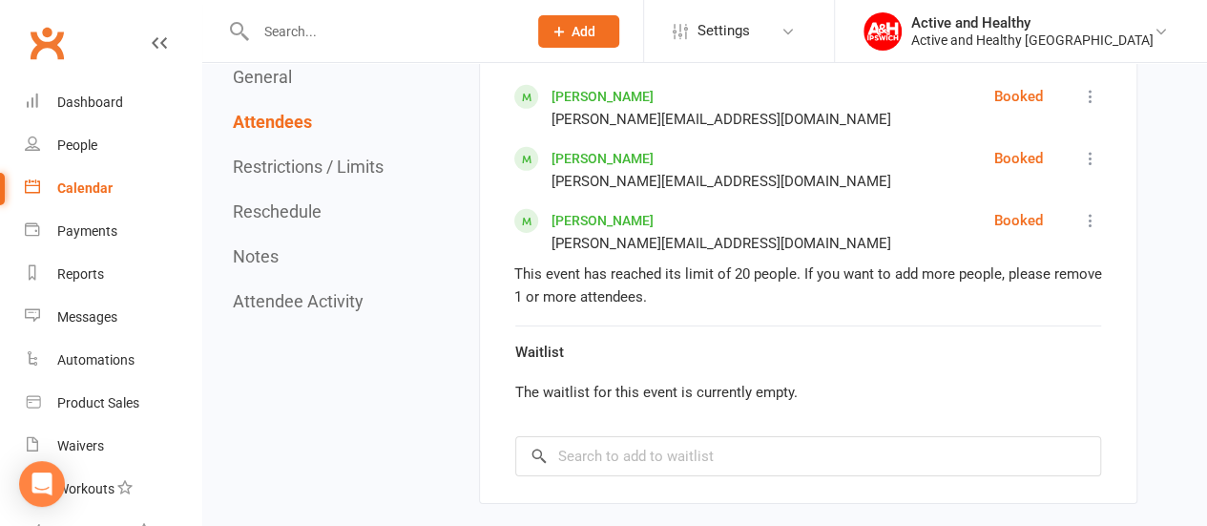
scroll to position [2736, 0]
